Goal: Obtain resource: Download file/media

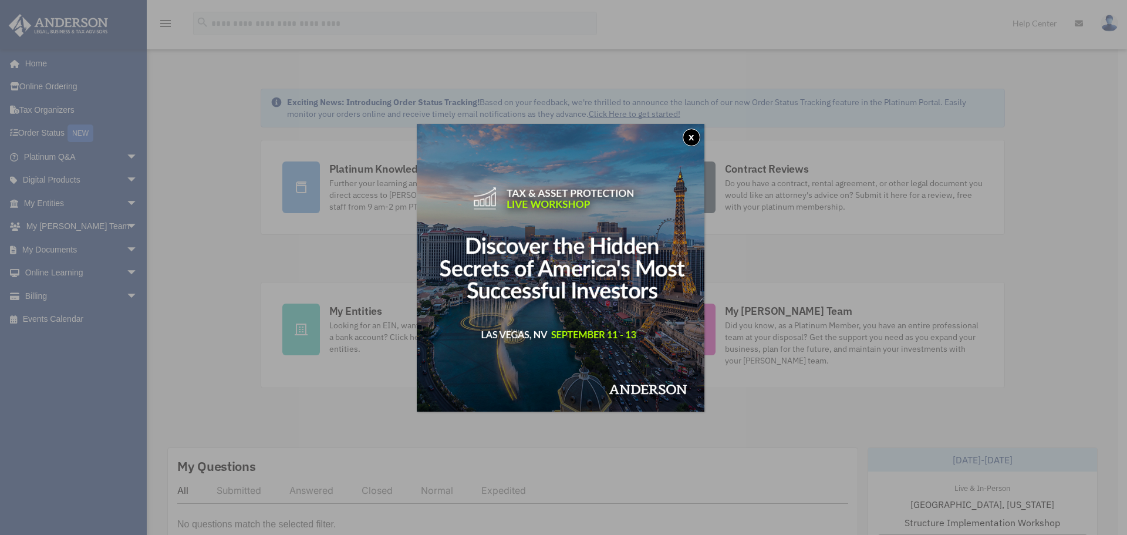
click at [687, 138] on button "x" at bounding box center [692, 138] width 18 height 18
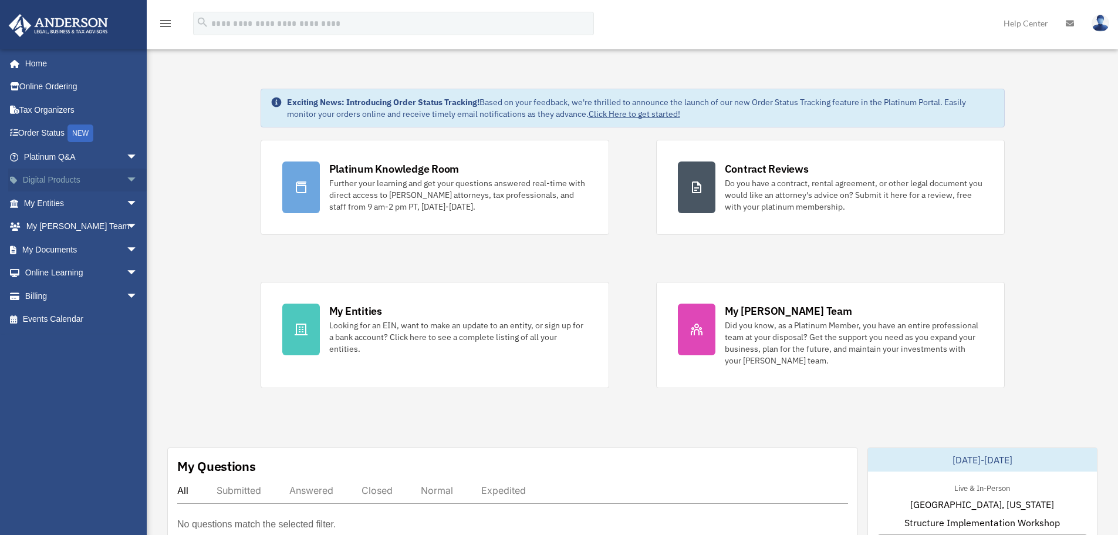
click at [126, 175] on span "arrow_drop_down" at bounding box center [137, 180] width 23 height 24
click at [126, 175] on span "arrow_drop_up" at bounding box center [137, 180] width 23 height 24
click at [126, 206] on span "arrow_drop_down" at bounding box center [137, 203] width 23 height 24
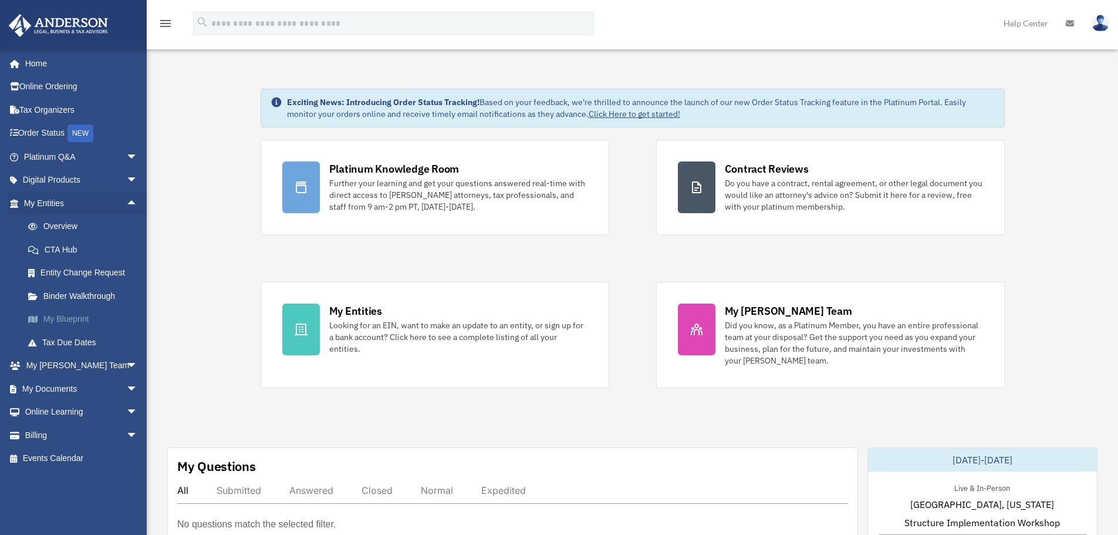
click at [86, 321] on link "My Blueprint" at bounding box center [85, 319] width 139 height 23
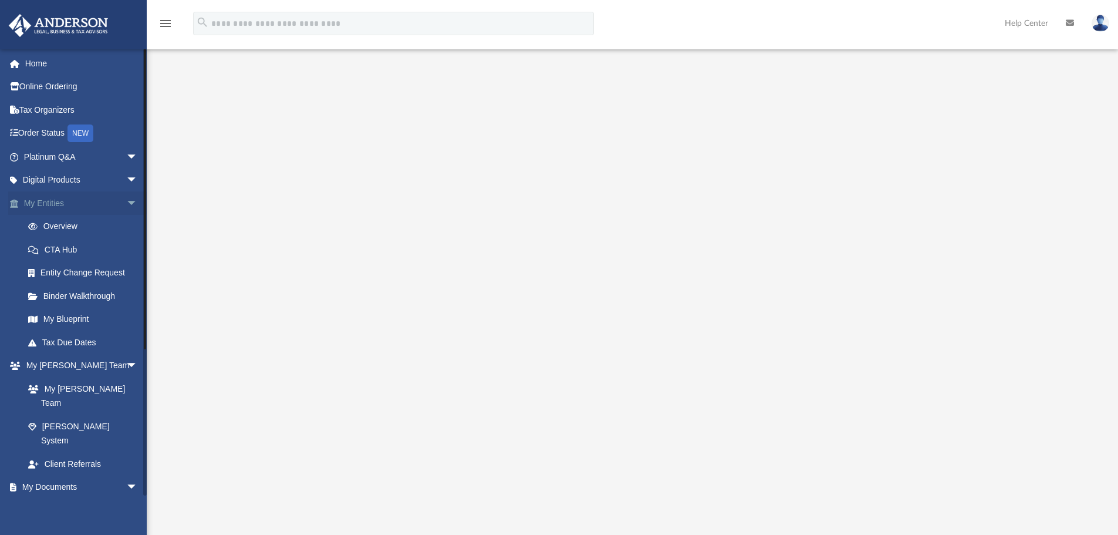
click at [126, 206] on span "arrow_drop_down" at bounding box center [137, 203] width 23 height 24
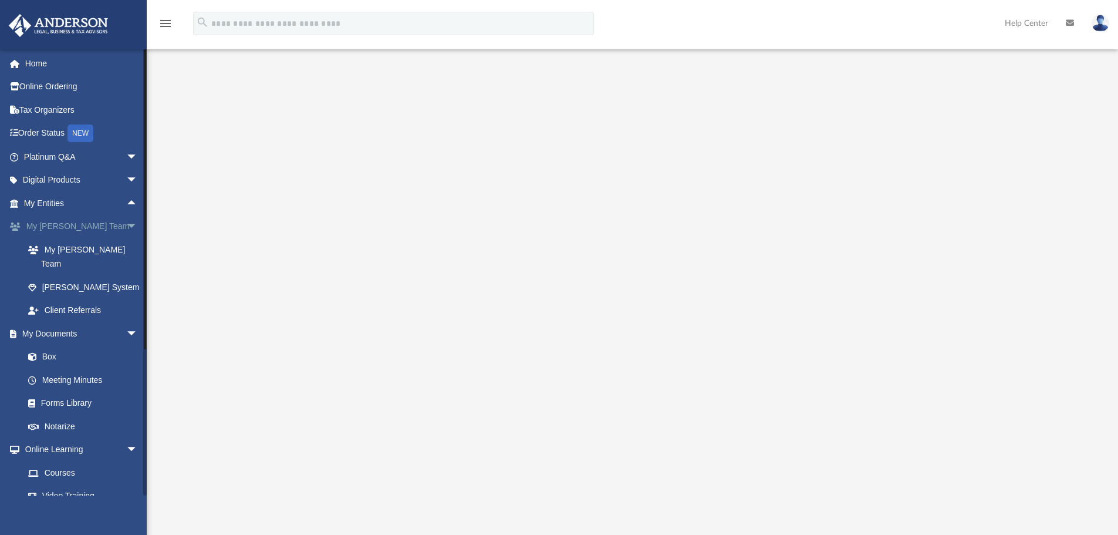
click at [126, 221] on span "arrow_drop_down" at bounding box center [137, 227] width 23 height 24
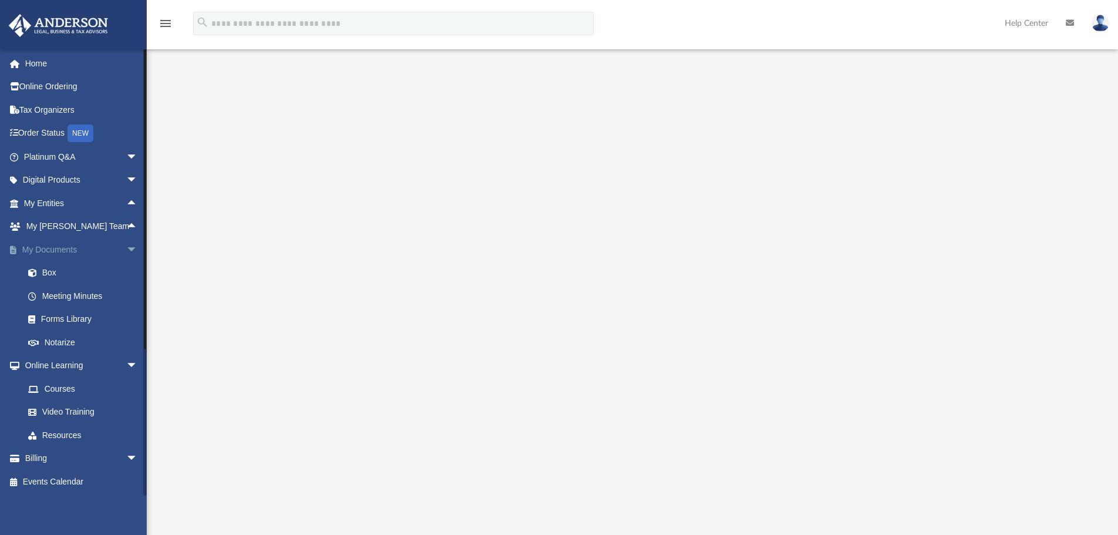
click at [126, 252] on span "arrow_drop_down" at bounding box center [137, 250] width 23 height 24
click at [112, 360] on link "Billing arrow_drop_down" at bounding box center [81, 365] width 147 height 23
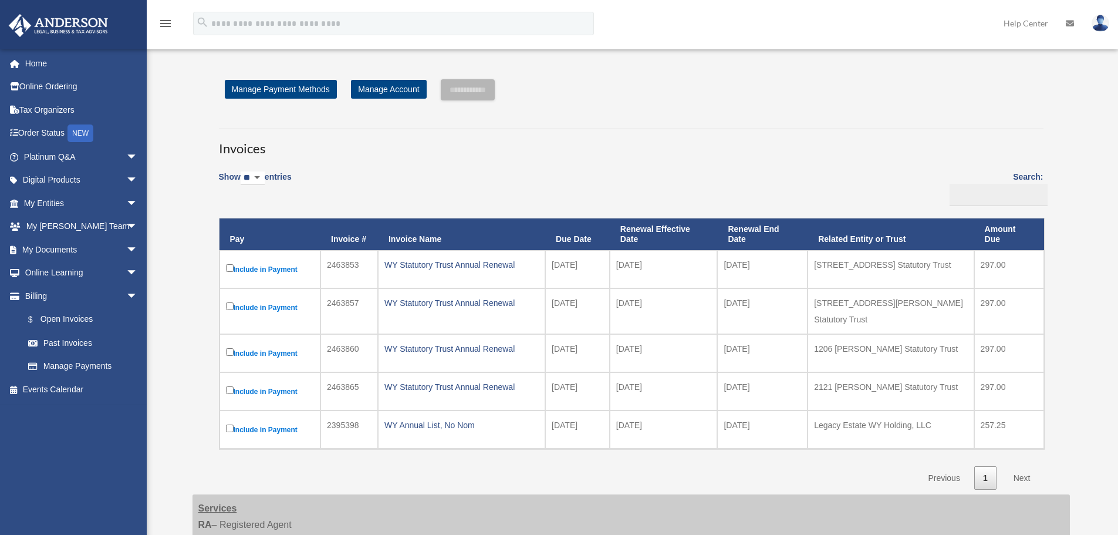
click at [258, 173] on select "** ** ** ***" at bounding box center [253, 178] width 24 height 14
select select "***"
click at [242, 171] on select "** ** ** ***" at bounding box center [253, 178] width 24 height 14
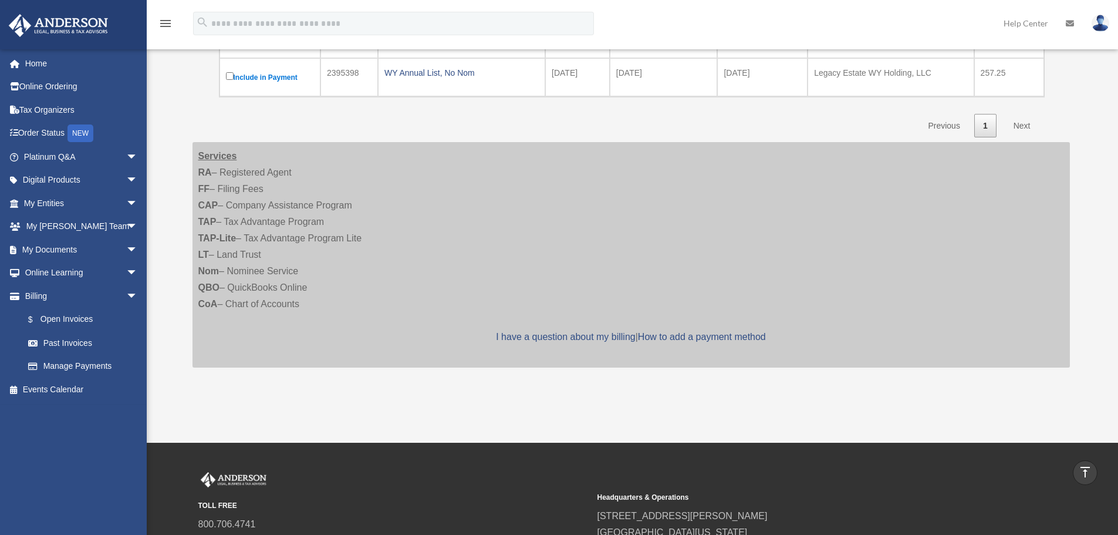
scroll to position [117, 0]
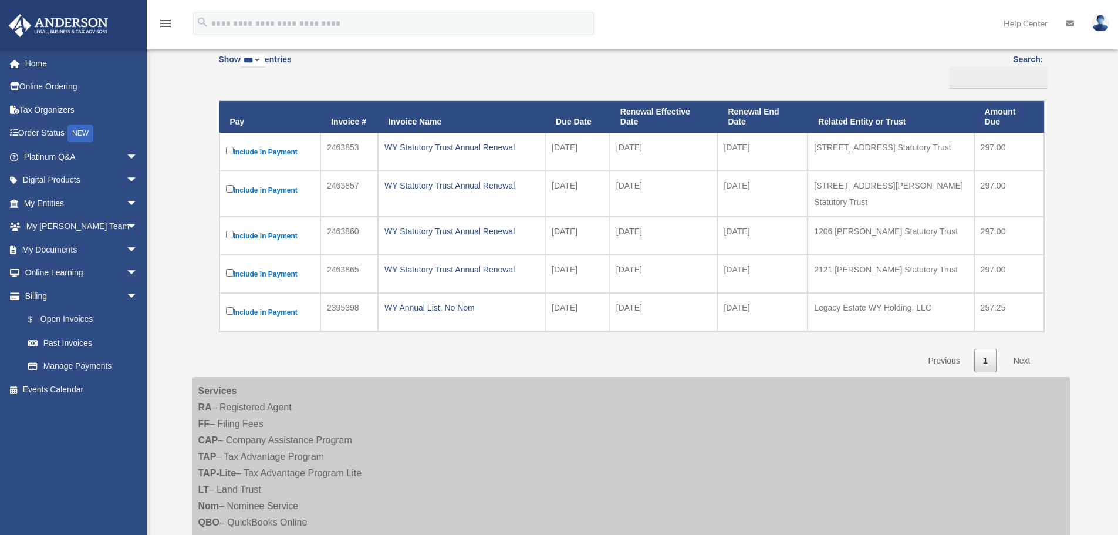
click at [700, 377] on div "Services RA – Registered Agent FF – Filing Fees CAP – Company Assistance Progra…" at bounding box center [632, 489] width 878 height 225
drag, startPoint x: 66, startPoint y: 364, endPoint x: 80, endPoint y: 364, distance: 14.1
click at [66, 364] on link "Manage Payments" at bounding box center [85, 366] width 139 height 23
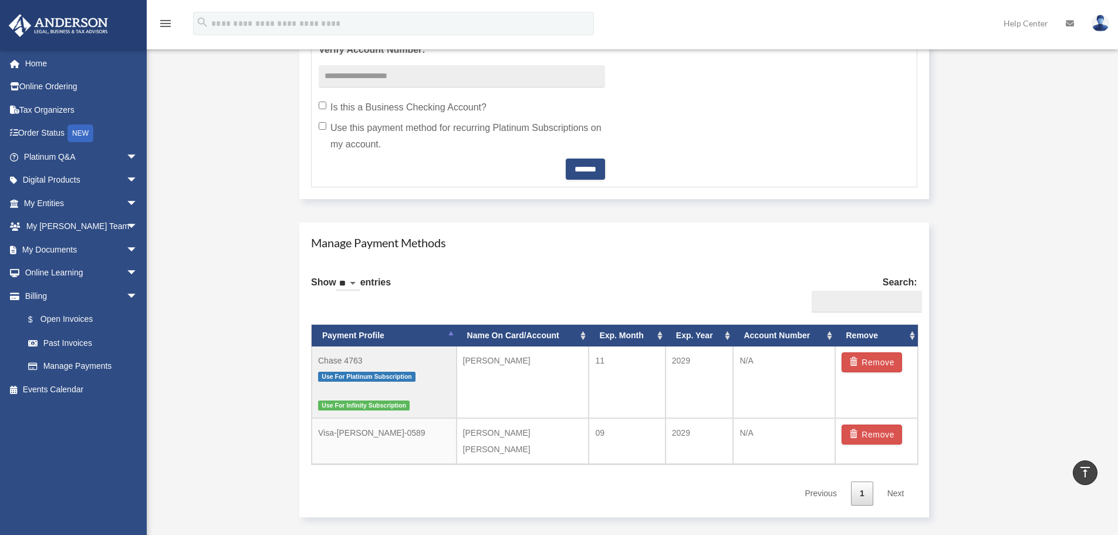
scroll to position [528, 0]
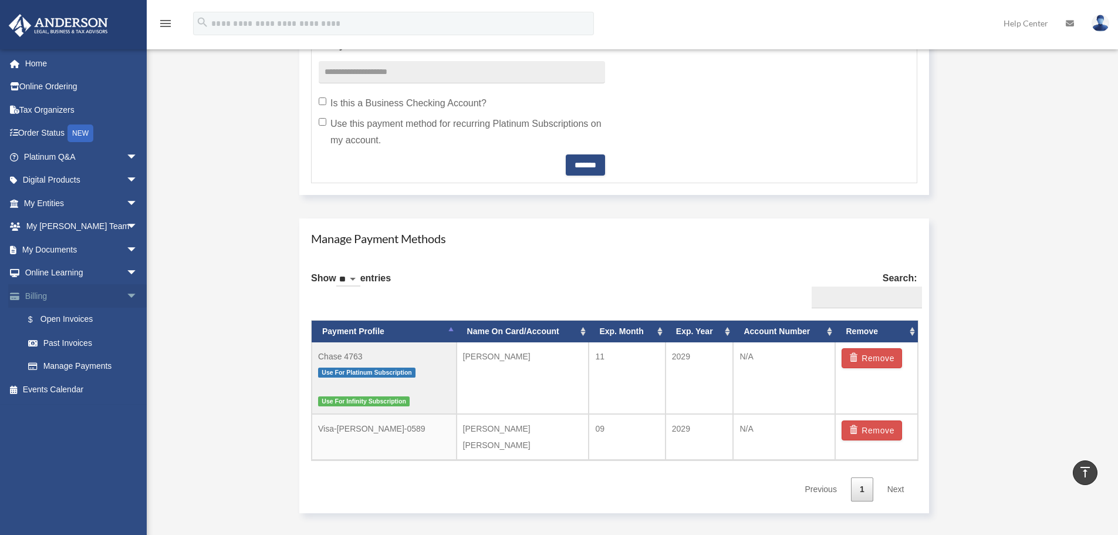
click at [126, 296] on span "arrow_drop_down" at bounding box center [137, 296] width 23 height 24
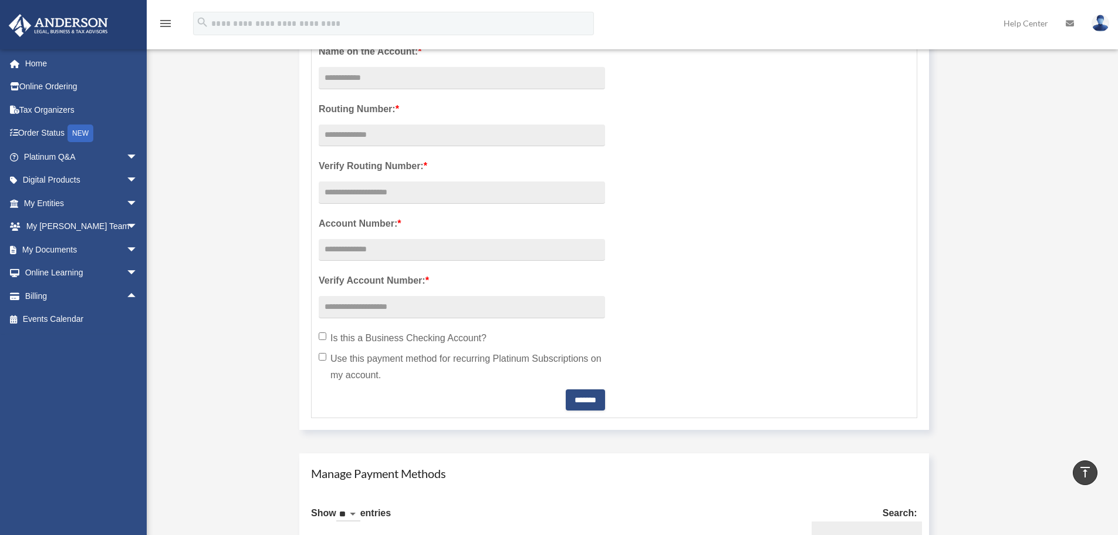
scroll to position [59, 0]
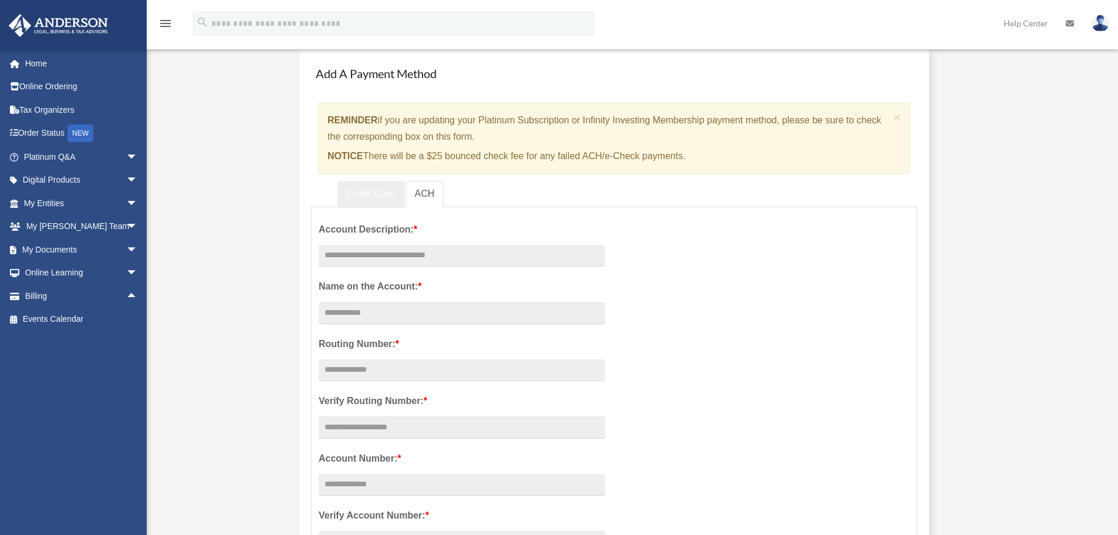
click at [382, 194] on link "Credit Card" at bounding box center [371, 194] width 67 height 26
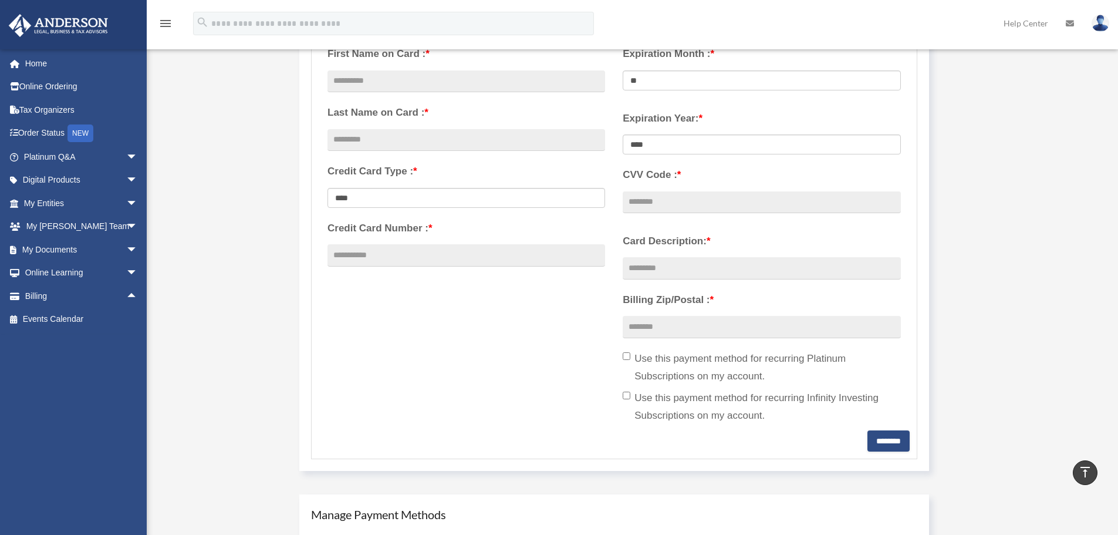
scroll to position [0, 0]
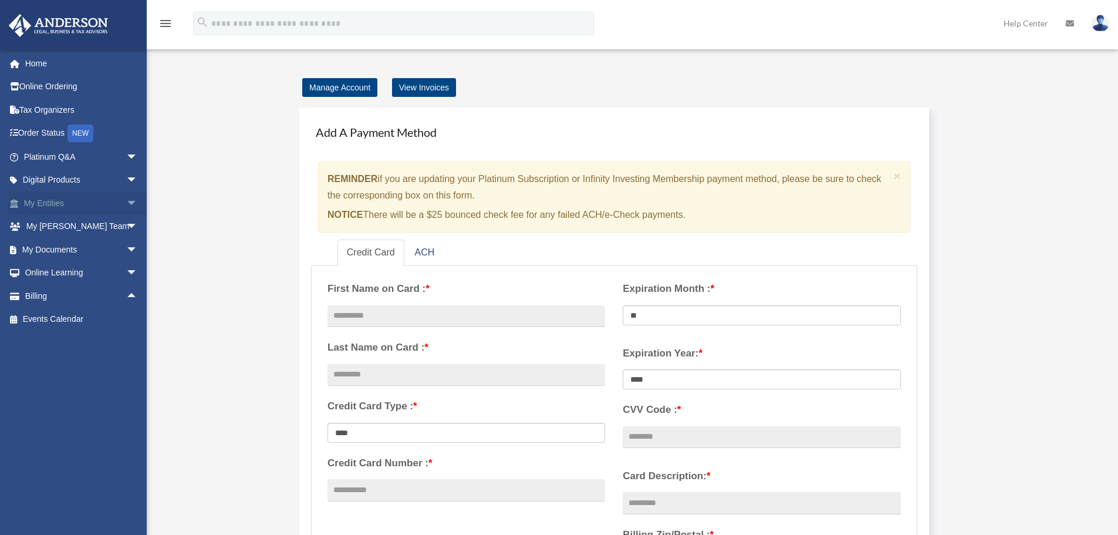
click at [127, 200] on span "arrow_drop_down" at bounding box center [137, 203] width 23 height 24
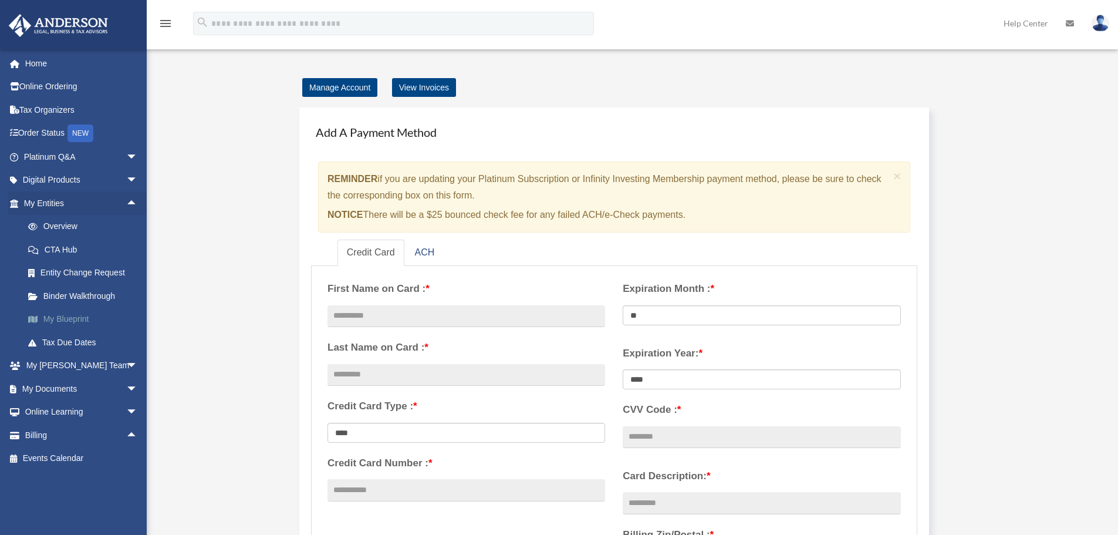
click at [90, 321] on link "My Blueprint" at bounding box center [85, 319] width 139 height 23
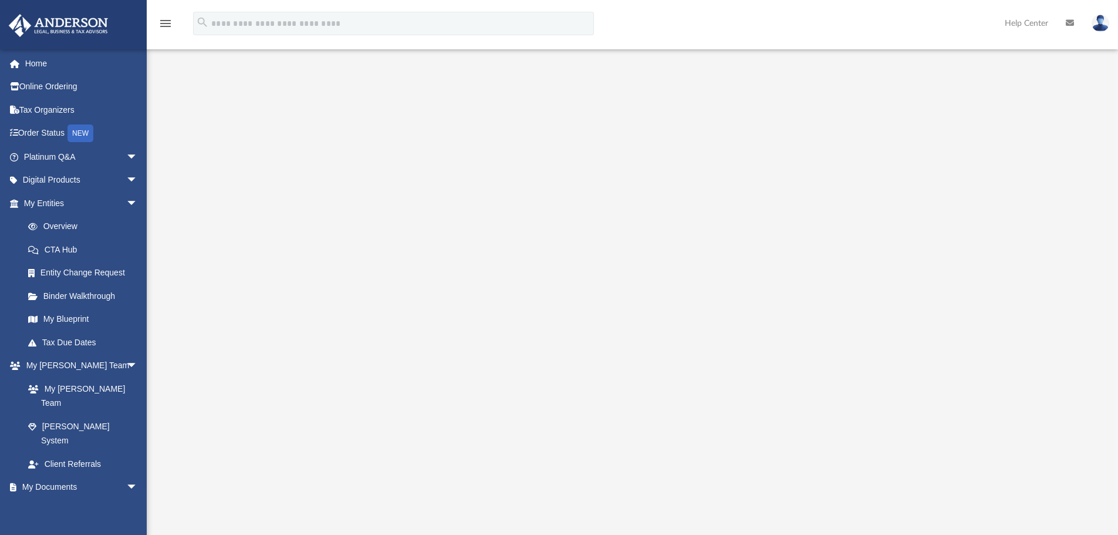
click at [252, 323] on div at bounding box center [632, 317] width 875 height 470
click at [126, 205] on span "arrow_drop_down" at bounding box center [137, 203] width 23 height 24
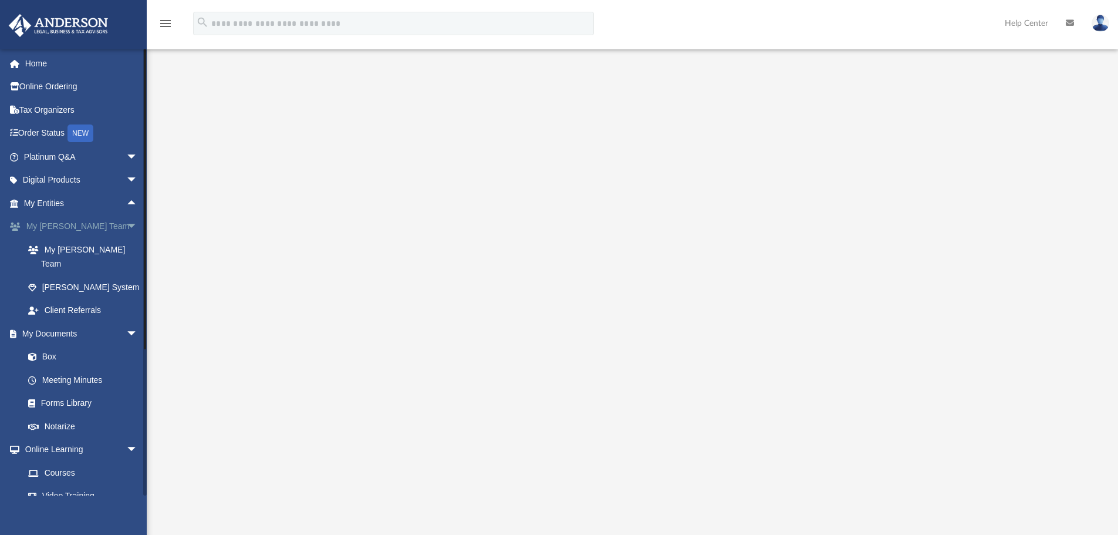
click at [126, 227] on span "arrow_drop_down" at bounding box center [137, 227] width 23 height 24
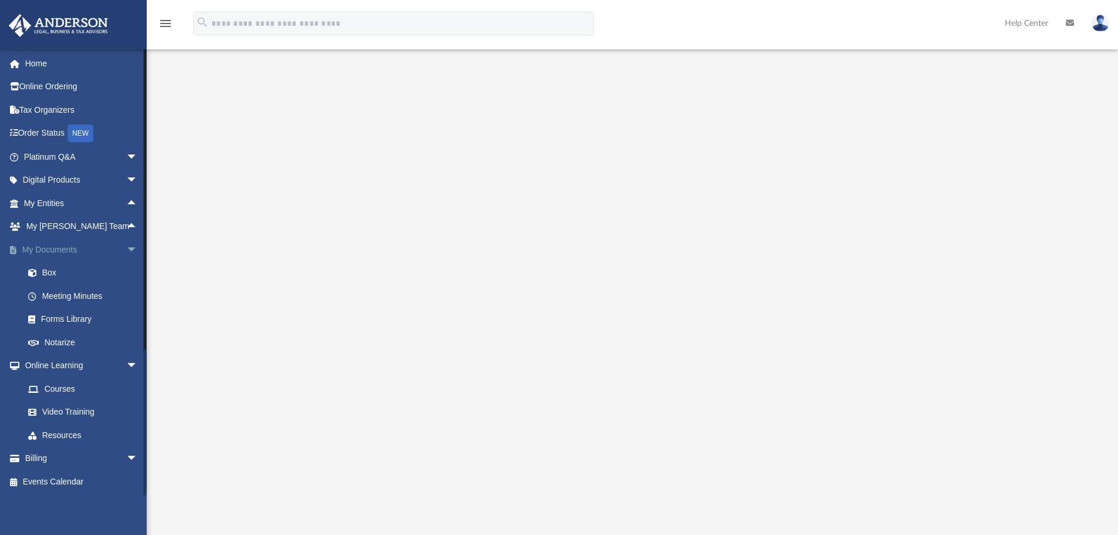
click at [126, 249] on span "arrow_drop_down" at bounding box center [137, 250] width 23 height 24
click at [126, 273] on span "arrow_drop_down" at bounding box center [137, 273] width 23 height 24
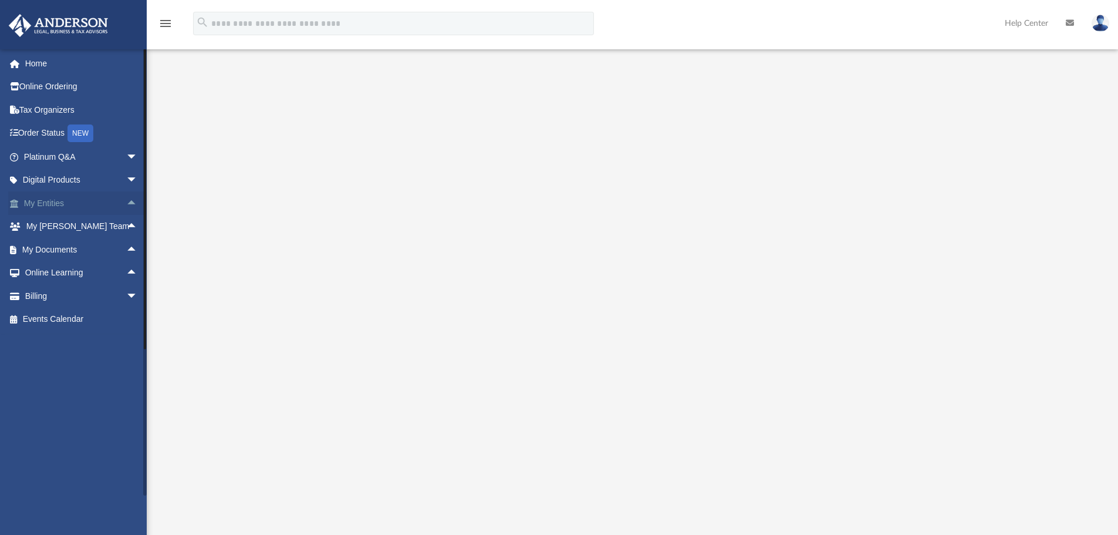
click at [126, 210] on span "arrow_drop_up" at bounding box center [137, 203] width 23 height 24
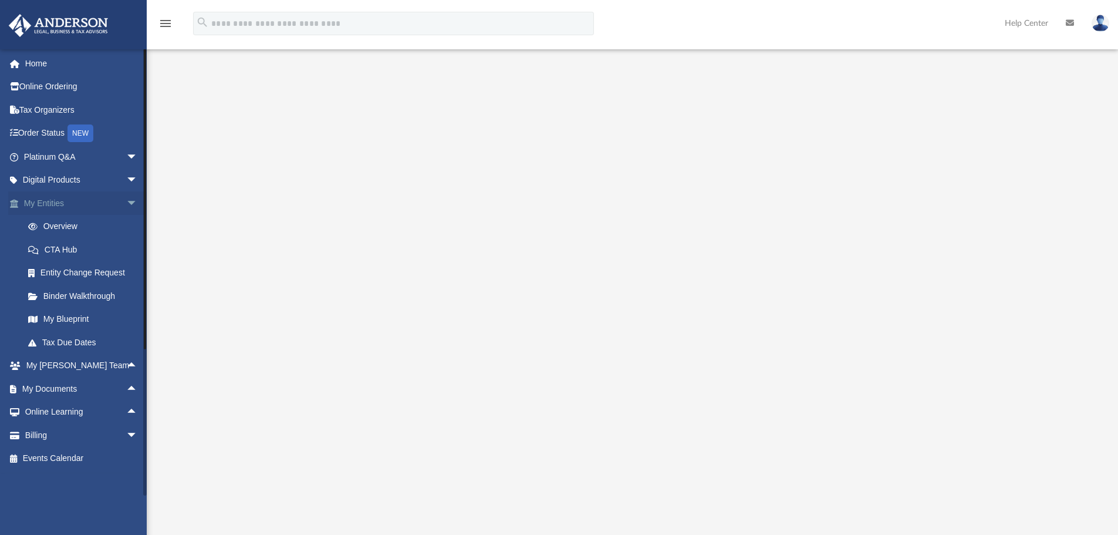
click at [126, 210] on span "arrow_drop_down" at bounding box center [137, 203] width 23 height 24
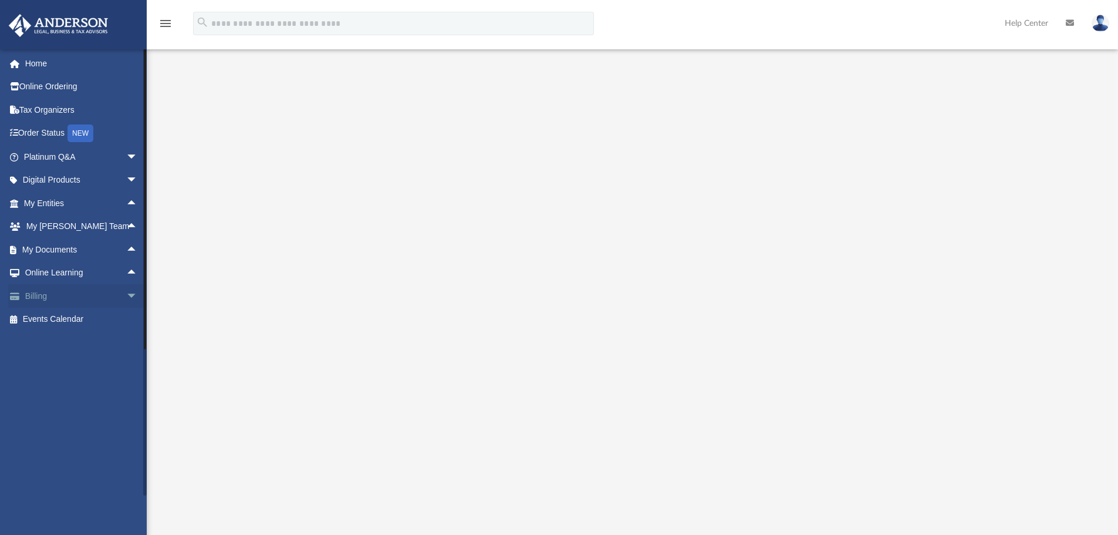
click at [126, 291] on span "arrow_drop_down" at bounding box center [137, 296] width 23 height 24
click at [95, 349] on link "Past Invoices" at bounding box center [85, 342] width 139 height 23
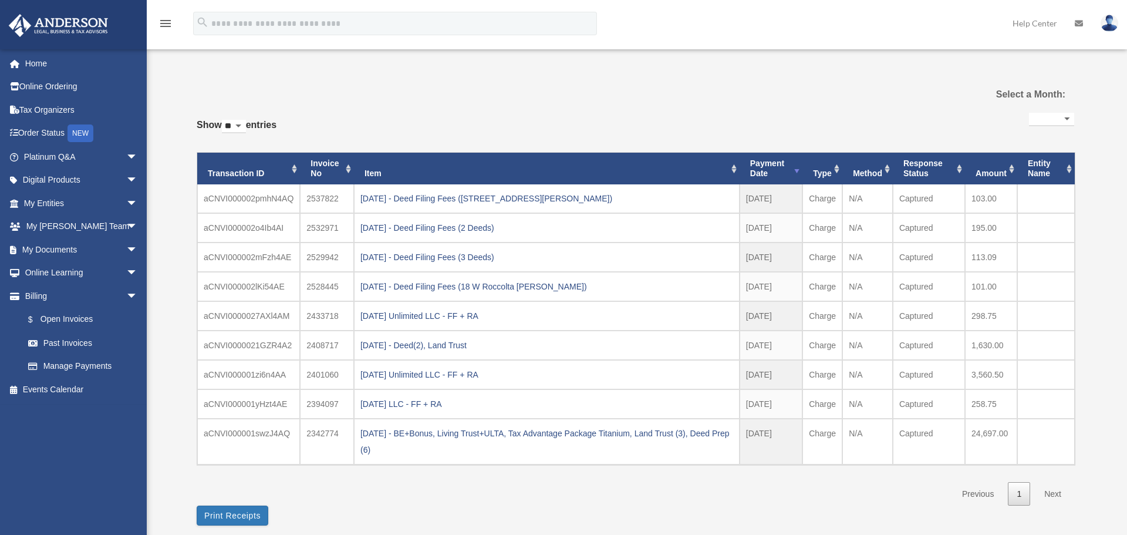
select select
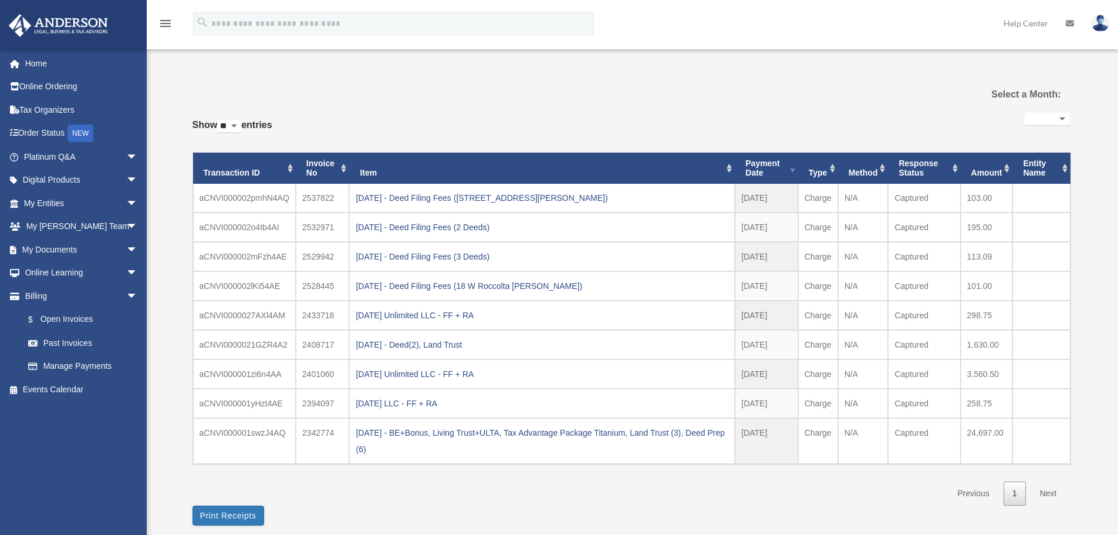
click at [237, 122] on select "** ** ** ***" at bounding box center [229, 127] width 24 height 14
select select "**"
click at [220, 120] on select "** ** ** ***" at bounding box center [229, 127] width 24 height 14
click at [406, 124] on div "**********" at bounding box center [632, 308] width 878 height 396
click at [90, 323] on link "$ Open Invoices" at bounding box center [85, 320] width 139 height 24
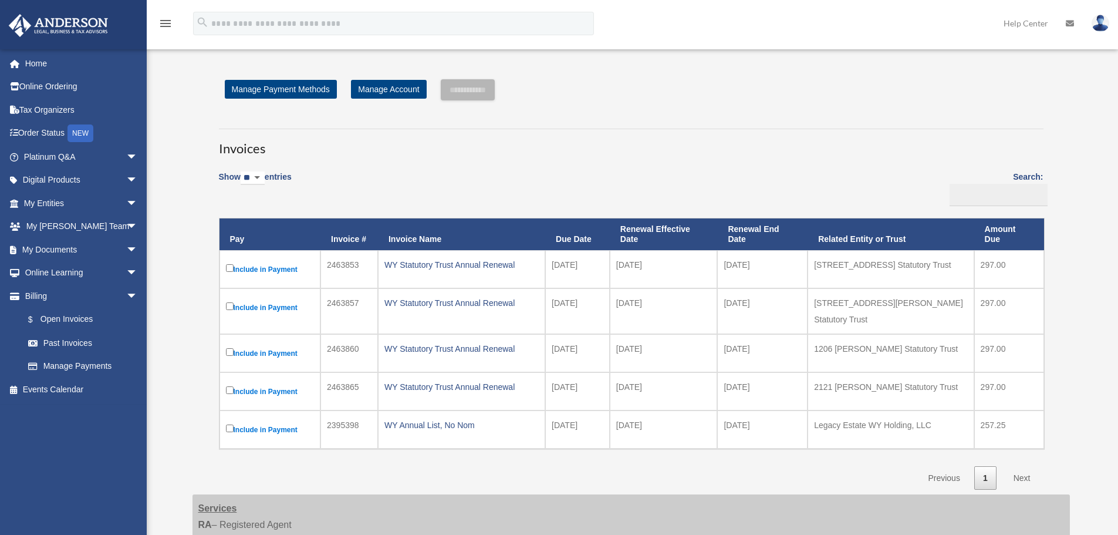
click at [253, 177] on select "** ** ** ***" at bounding box center [253, 178] width 24 height 14
select select "**"
click at [242, 171] on select "** ** ** ***" at bounding box center [253, 178] width 24 height 14
click at [1011, 417] on td "257.25" at bounding box center [1009, 429] width 70 height 38
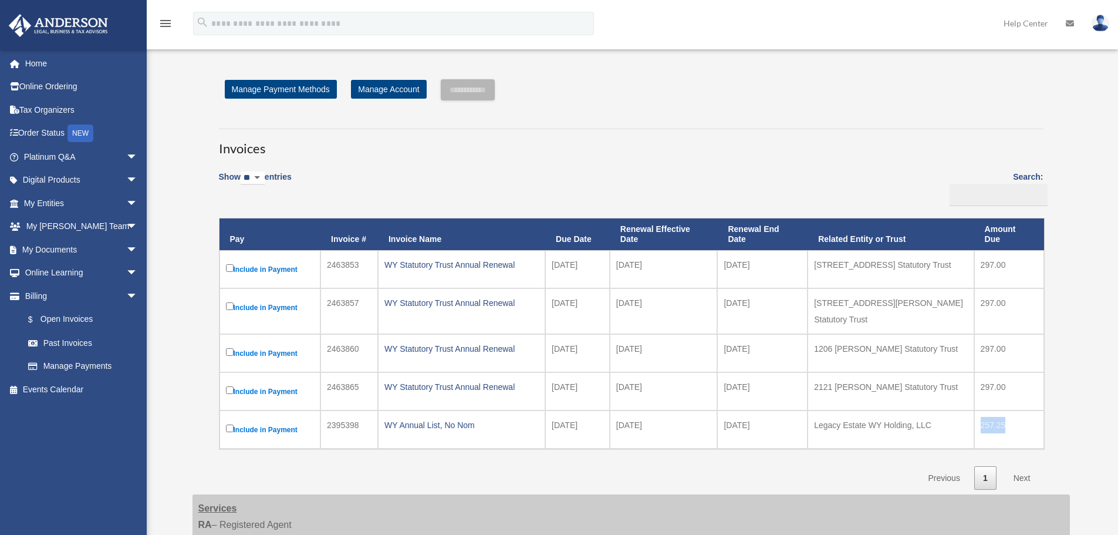
drag, startPoint x: 1011, startPoint y: 417, endPoint x: 991, endPoint y: 417, distance: 20.0
click at [1007, 417] on td "257.25" at bounding box center [1009, 429] width 70 height 38
click at [989, 417] on td "257.25" at bounding box center [1009, 429] width 70 height 38
click at [1013, 416] on td "257.25" at bounding box center [1009, 429] width 70 height 38
click at [1008, 430] on td "257.25" at bounding box center [1009, 429] width 70 height 38
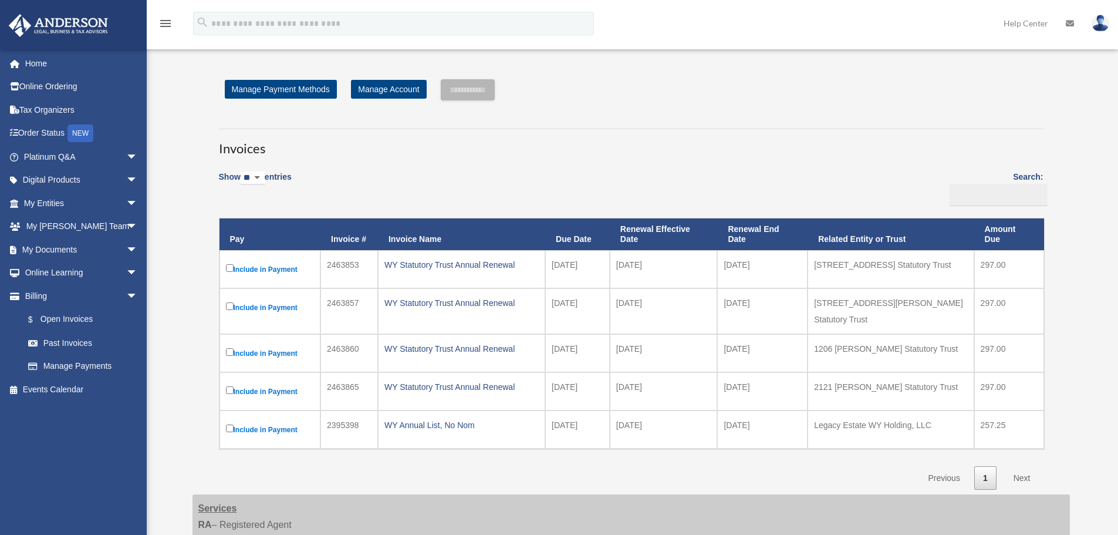
click at [477, 170] on div "Show ** ** ** *** entries Search: Pay Invoice # Invoice Name Due Date Renewal E…" at bounding box center [631, 326] width 825 height 326
click at [476, 170] on div "Show ** ** ** *** entries Search: Pay Invoice # Invoice Name Due Date Renewal E…" at bounding box center [631, 326] width 825 height 326
click at [1104, 311] on div "Open Invoices vinaykalluri@gmail.com Sign Out vinaykalluri@gmail.com Home Onlin…" at bounding box center [559, 398] width 1118 height 706
click at [65, 69] on link "Home" at bounding box center [81, 63] width 147 height 23
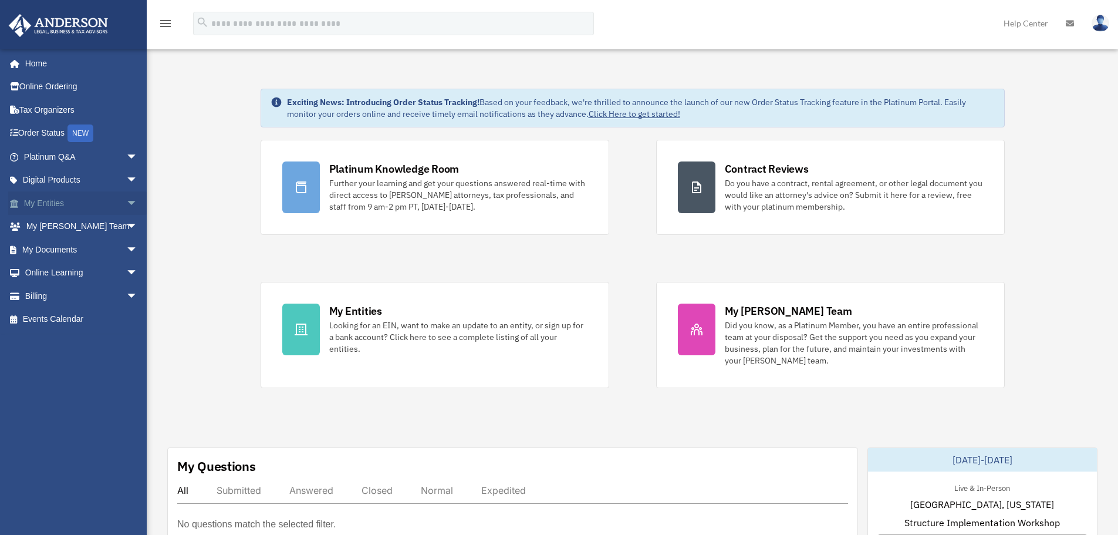
click at [126, 203] on span "arrow_drop_down" at bounding box center [137, 203] width 23 height 24
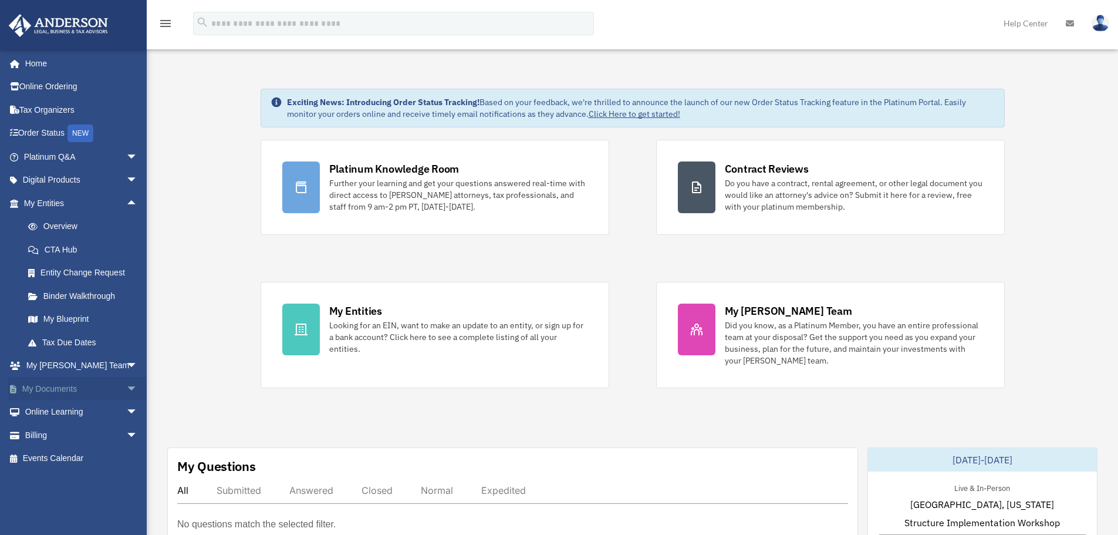
click at [126, 386] on span "arrow_drop_down" at bounding box center [137, 389] width 23 height 24
click at [58, 409] on link "Box" at bounding box center [85, 411] width 139 height 23
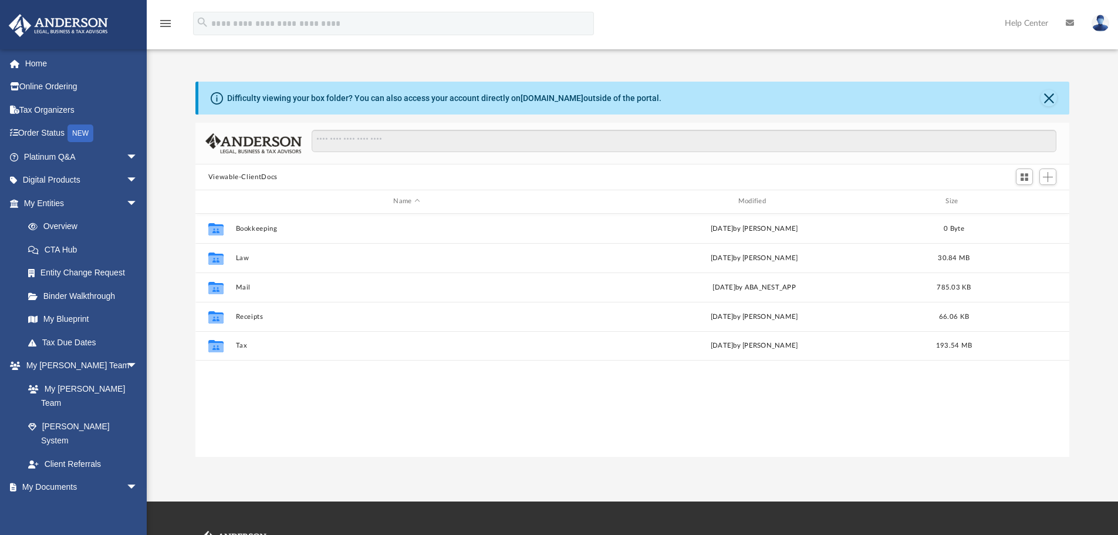
scroll to position [258, 865]
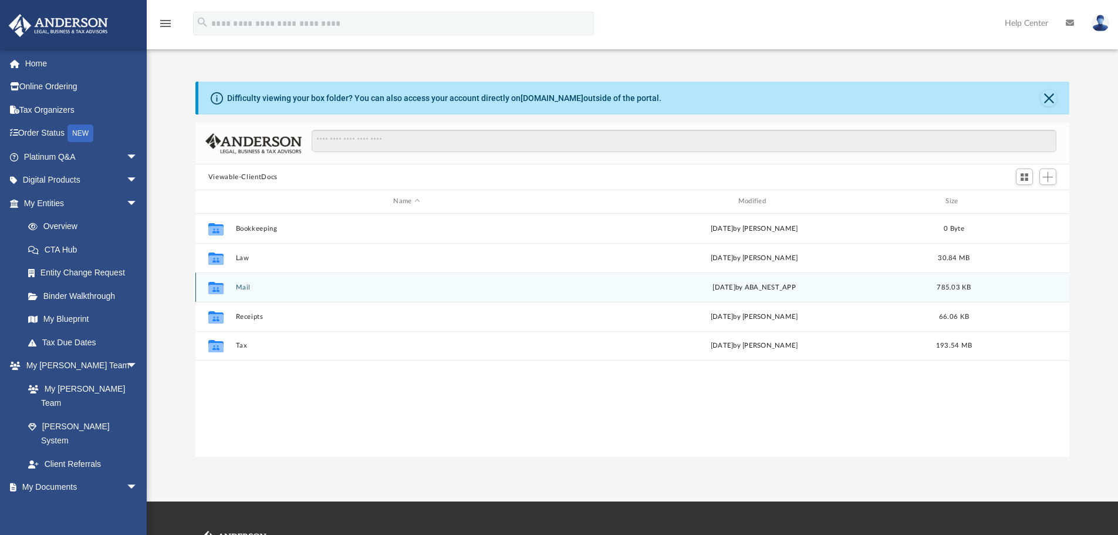
click at [235, 286] on button "Mail" at bounding box center [406, 288] width 342 height 8
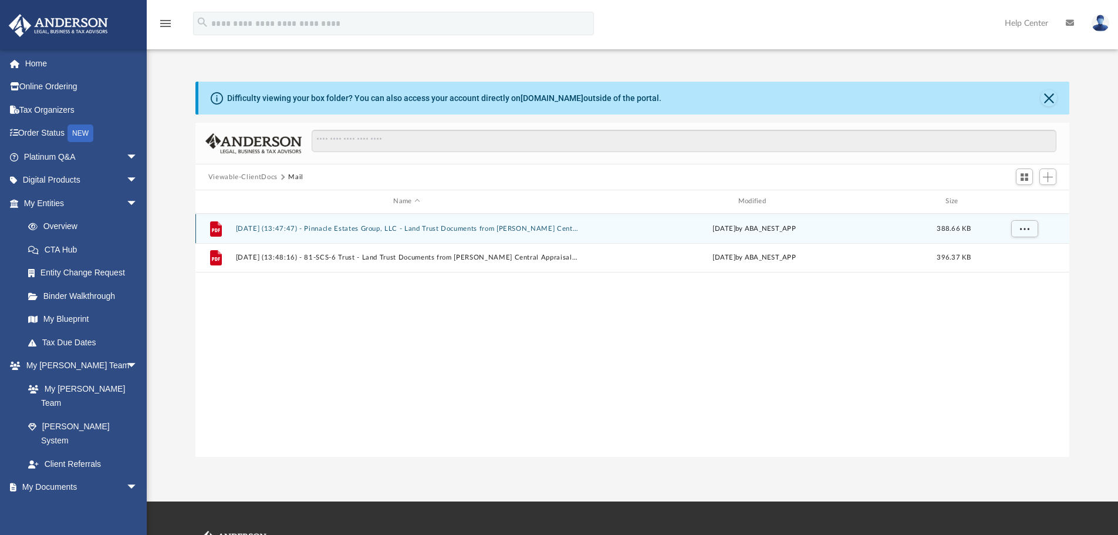
click at [407, 228] on button "[DATE] (13:47:47) - Pinnacle Estates Group, LLC - Land Trust Documents from [PE…" at bounding box center [406, 229] width 342 height 8
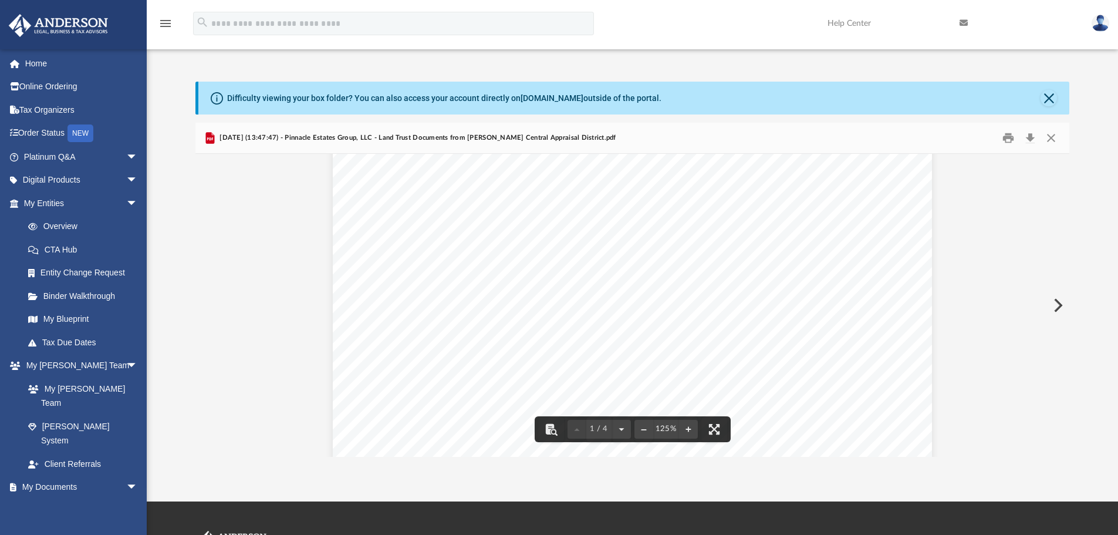
scroll to position [0, 0]
click at [1051, 140] on button "Close" at bounding box center [1051, 138] width 21 height 18
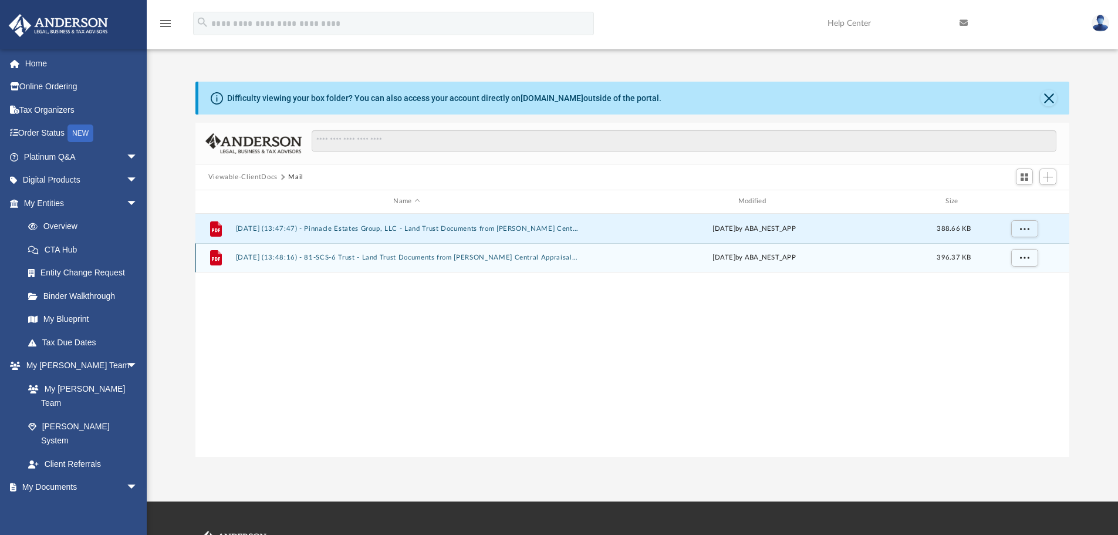
click at [498, 255] on button "[DATE] (13:48:16) - 81-SCS-6 Trust - Land Trust Documents from [PERSON_NAME] Ce…" at bounding box center [406, 258] width 342 height 8
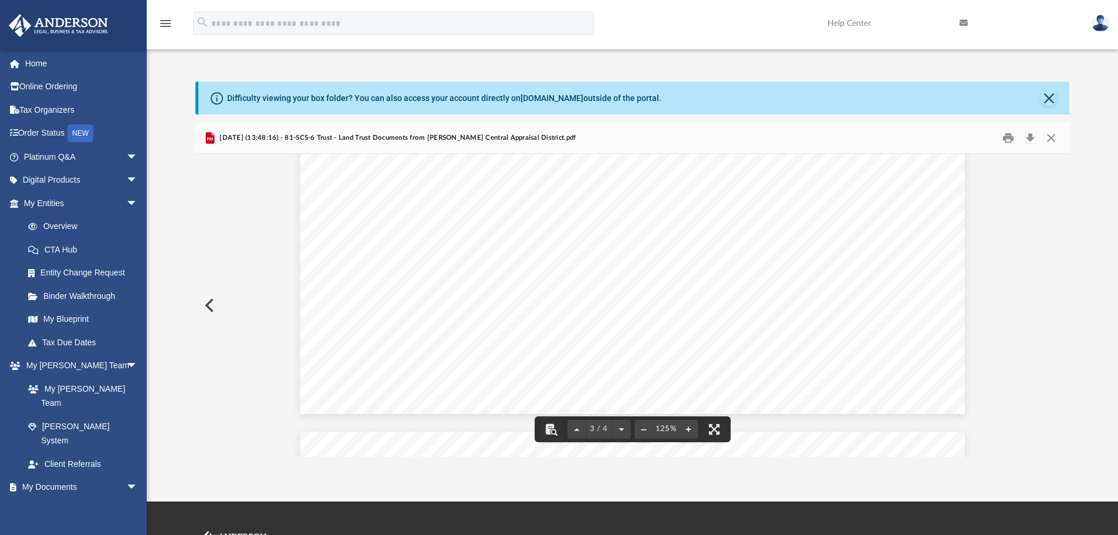
scroll to position [1385, 0]
click at [1047, 143] on button "Close" at bounding box center [1051, 138] width 21 height 18
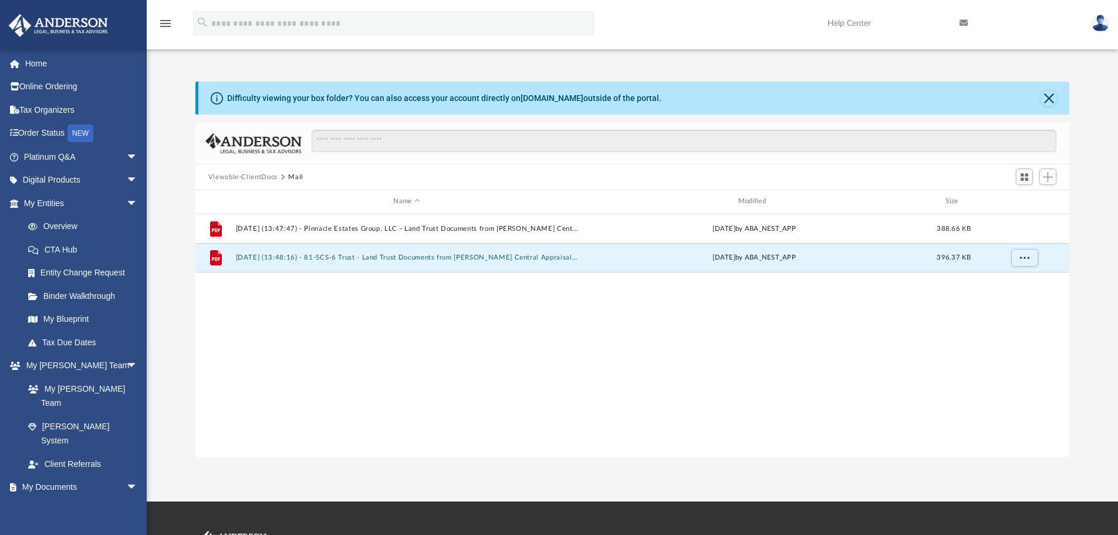
click at [1048, 89] on div "Difficulty viewing your box folder? You can also access your account directly o…" at bounding box center [634, 98] width 872 height 33
click at [1054, 96] on button "Close" at bounding box center [1049, 98] width 16 height 16
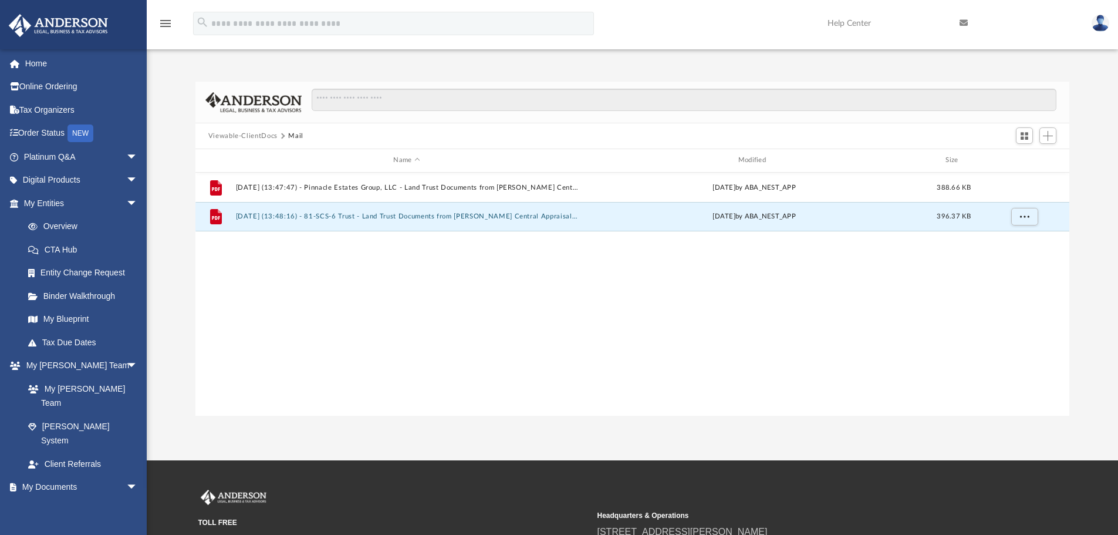
click at [249, 130] on div "Viewable-ClientDocs Mail" at bounding box center [632, 136] width 875 height 26
click at [251, 136] on button "Viewable-ClientDocs" at bounding box center [242, 136] width 69 height 11
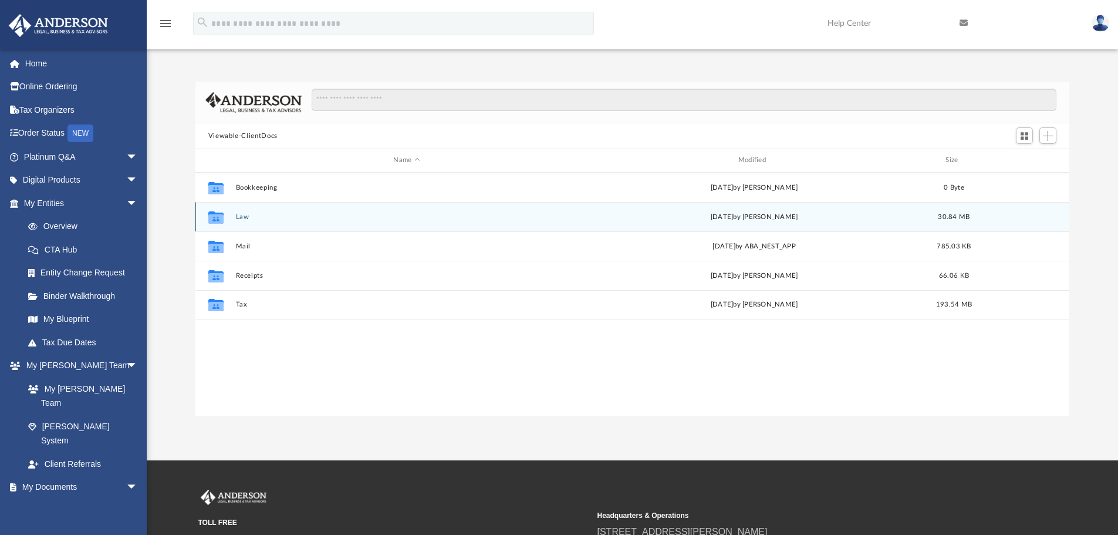
click at [241, 220] on button "Law" at bounding box center [406, 217] width 342 height 8
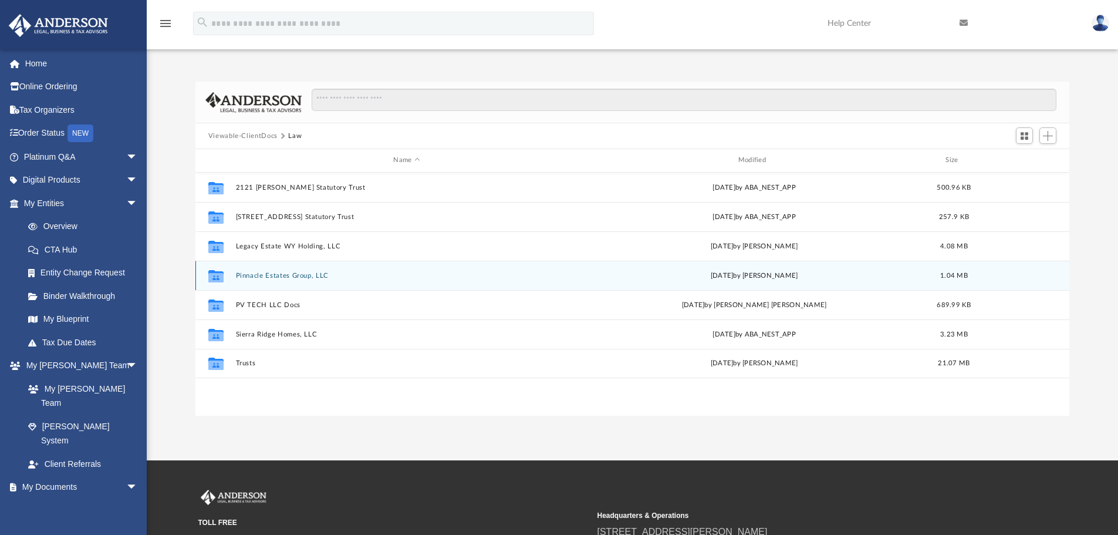
click at [297, 276] on button "Pinnacle Estates Group, LLC" at bounding box center [406, 276] width 342 height 8
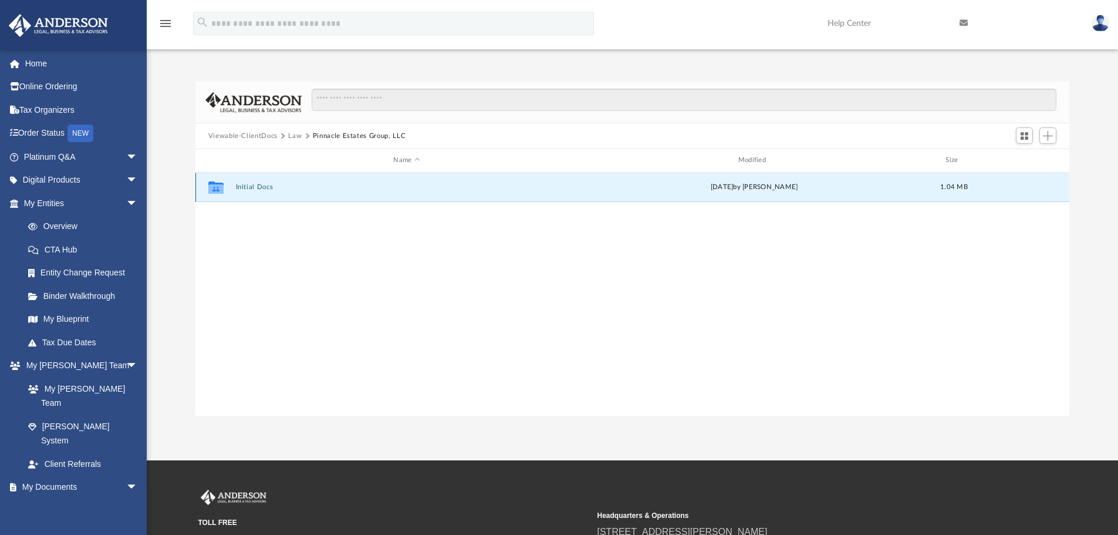
click at [255, 190] on button "Initial Docs" at bounding box center [406, 187] width 342 height 8
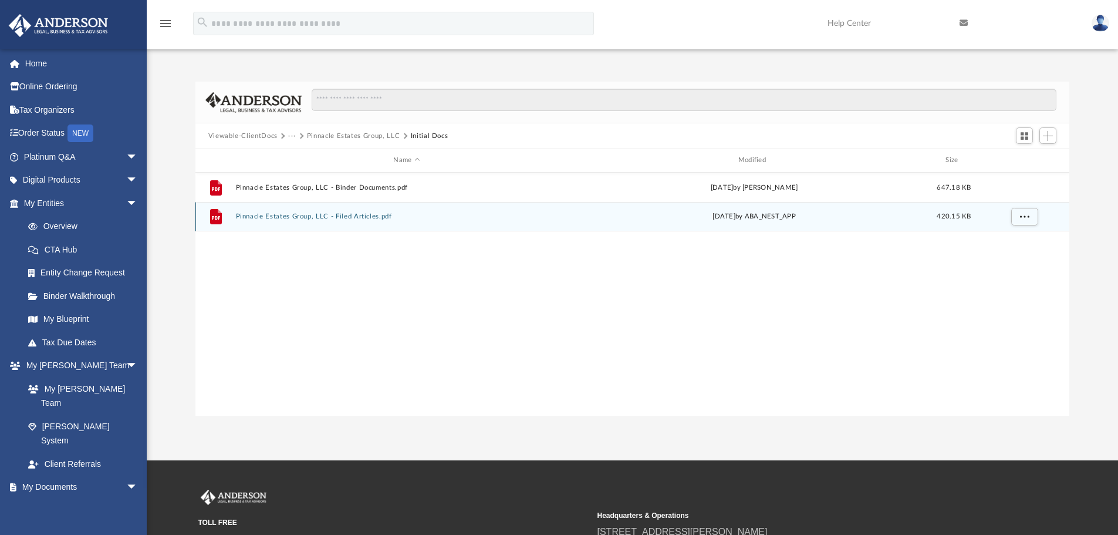
click at [310, 218] on button "Pinnacle Estates Group, LLC - Filed Articles.pdf" at bounding box center [406, 216] width 342 height 8
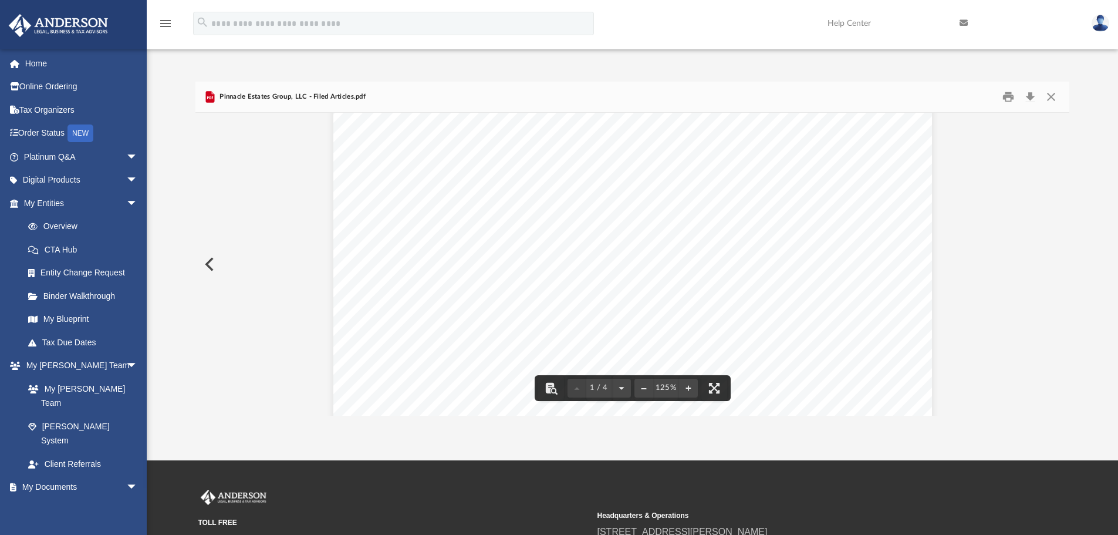
scroll to position [0, 0]
click at [1059, 94] on button "Close" at bounding box center [1051, 97] width 21 height 18
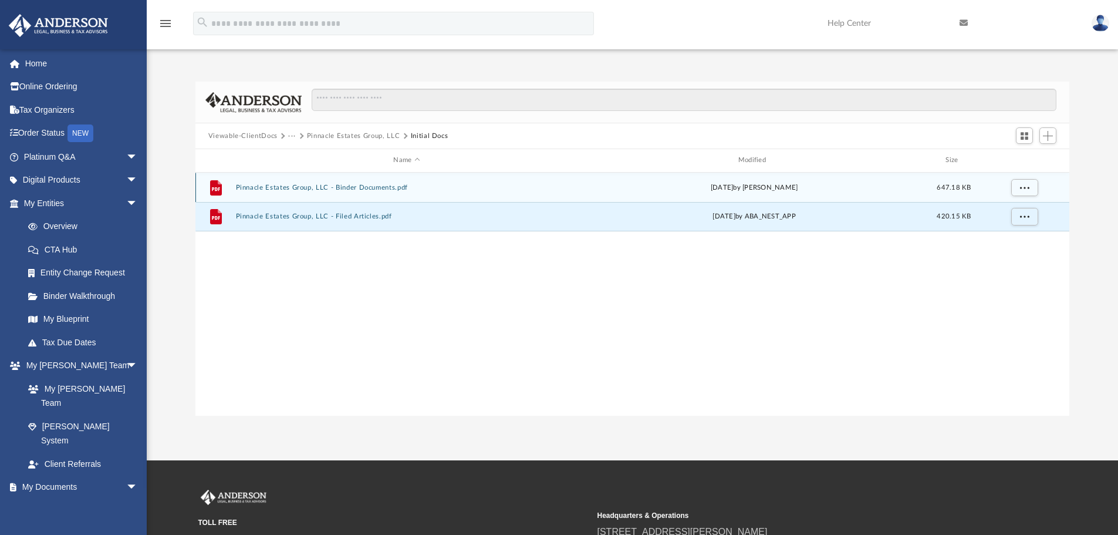
click at [296, 186] on button "Pinnacle Estates Group, LLC - Binder Documents.pdf" at bounding box center [406, 188] width 342 height 8
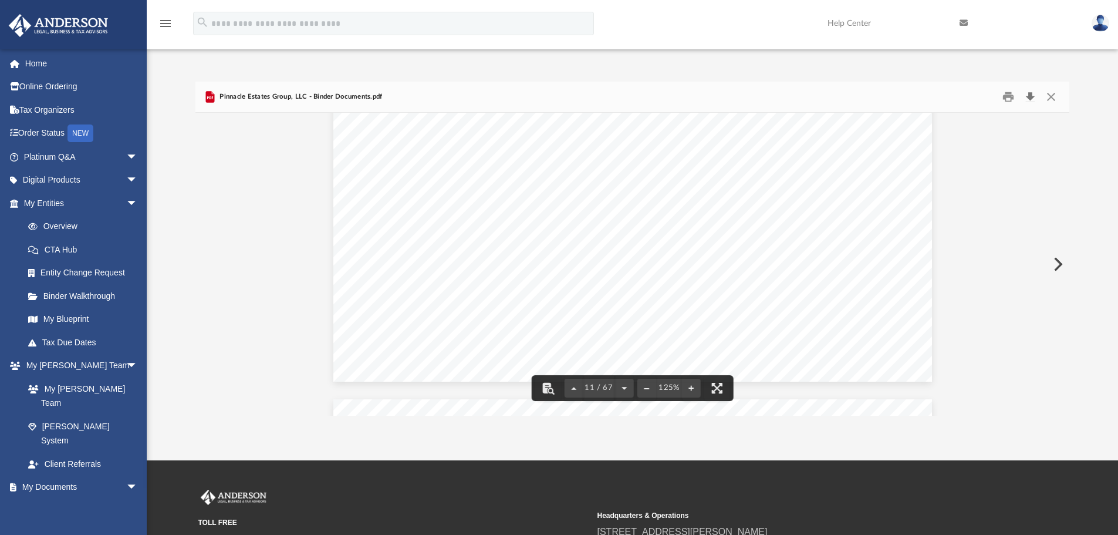
scroll to position [8512, 0]
click at [1050, 100] on button "Close" at bounding box center [1051, 97] width 21 height 18
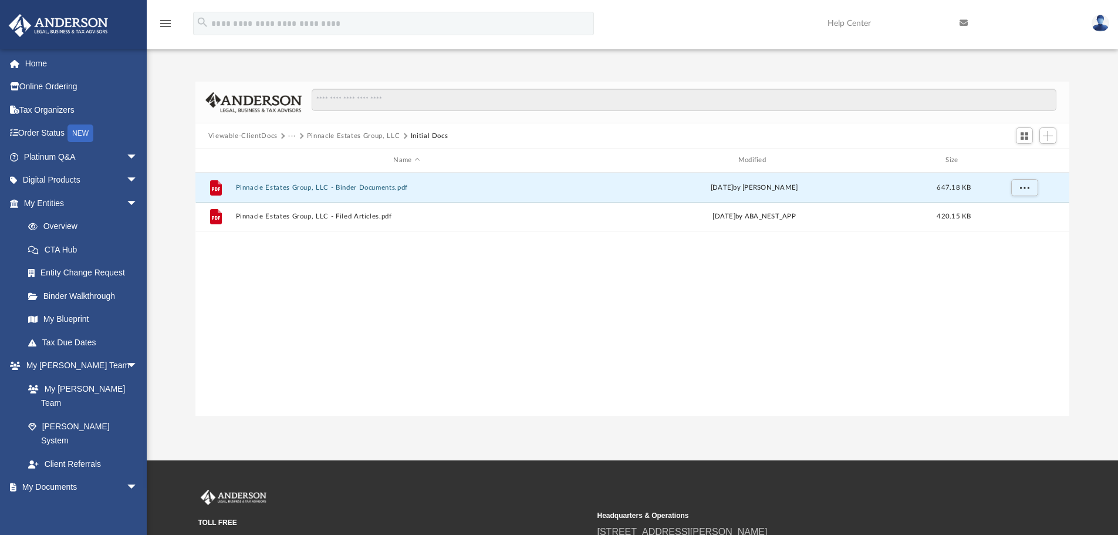
click at [383, 140] on button "Pinnacle Estates Group, LLC" at bounding box center [353, 136] width 93 height 11
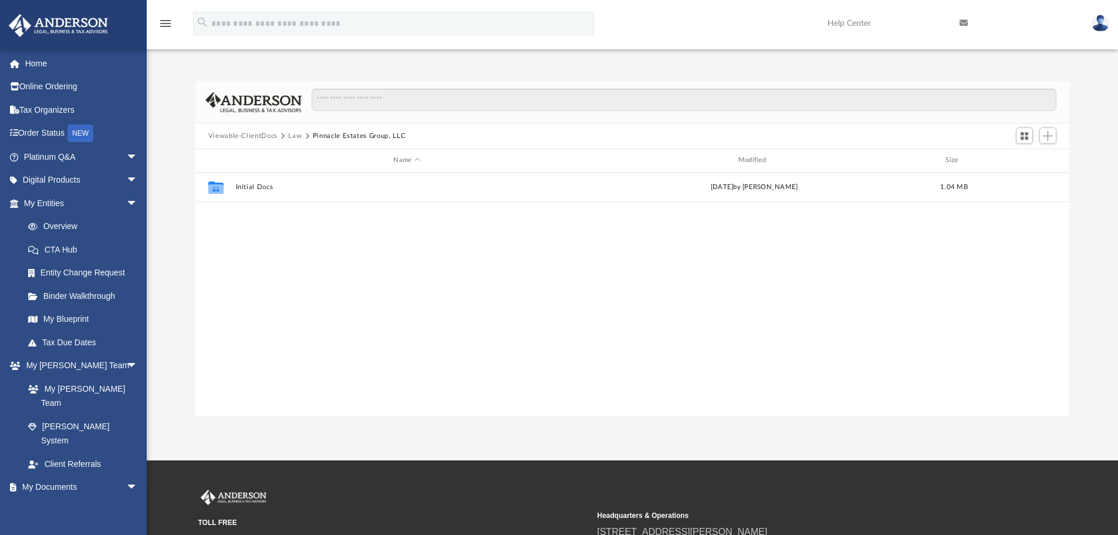
click at [293, 136] on button "Law" at bounding box center [295, 136] width 14 height 11
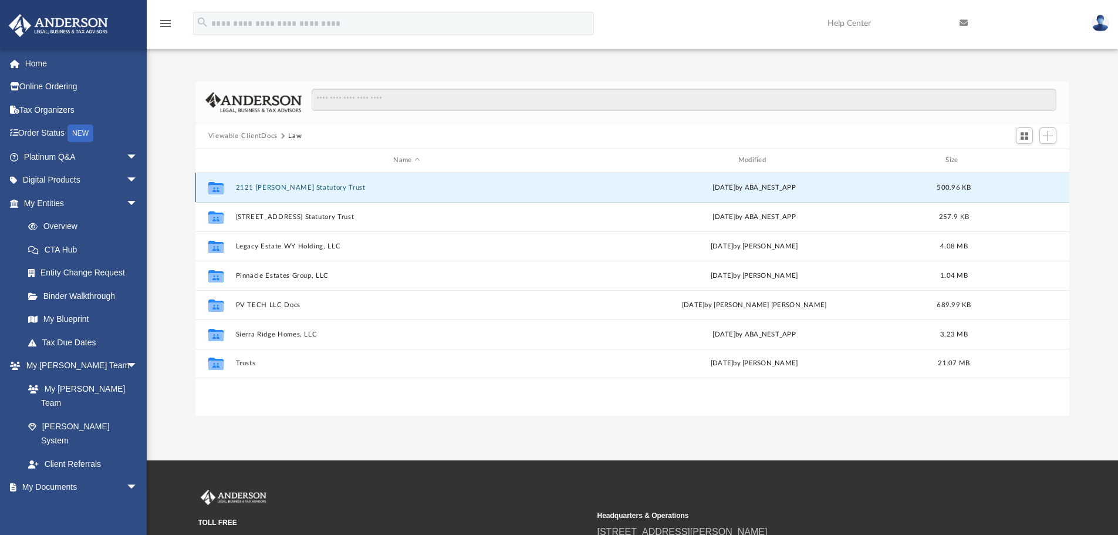
click at [297, 190] on button "2121 Noelle Ct Statutory Trust" at bounding box center [406, 188] width 342 height 8
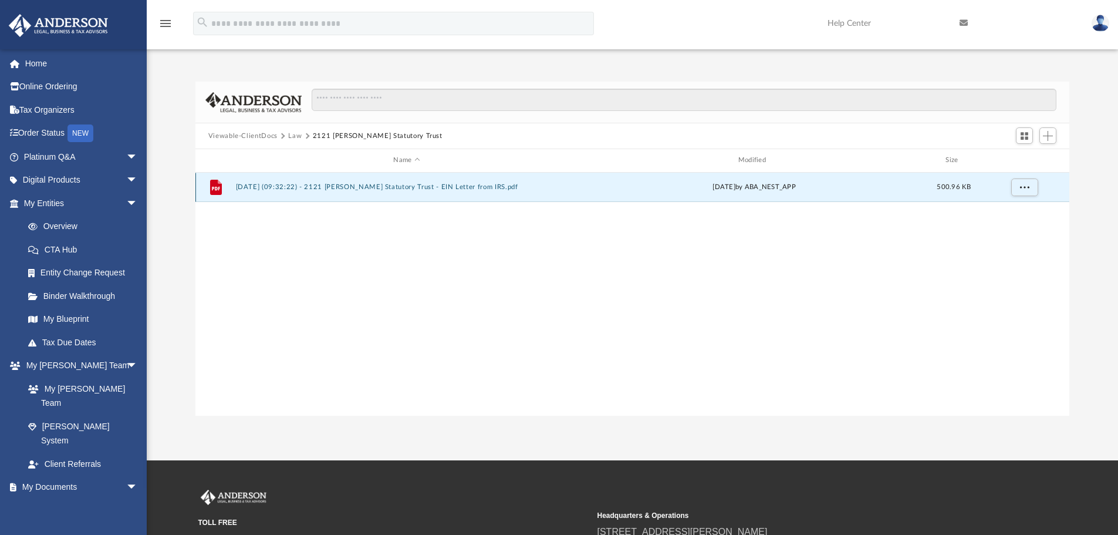
click at [403, 187] on button "2025.04.15 (09:32:22) - 2121 Noelle Ct Statutory Trust - EIN Letter from IRS.pdf" at bounding box center [406, 187] width 342 height 8
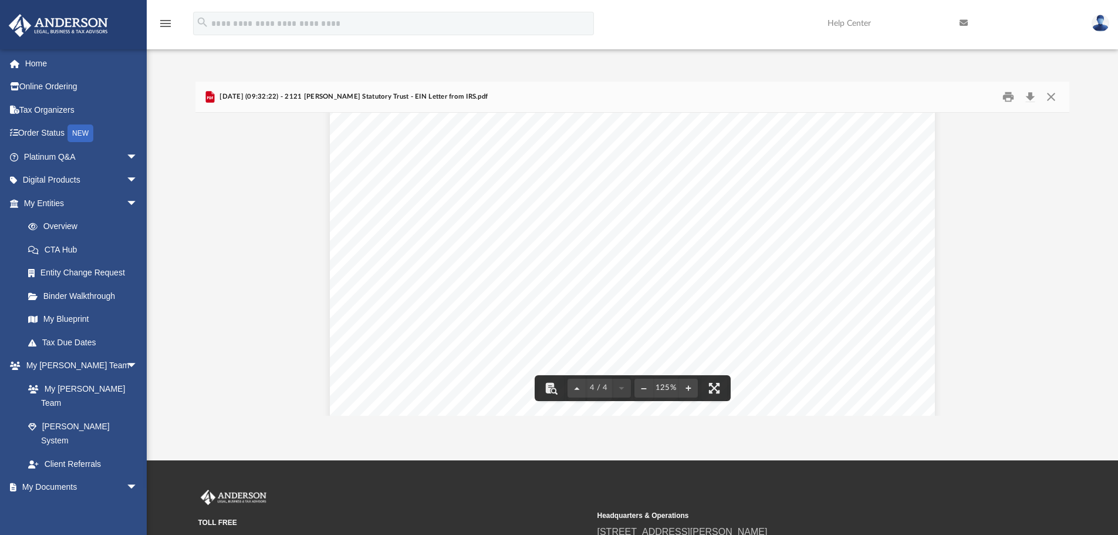
scroll to position [2818, 0]
click at [1050, 100] on button "Close" at bounding box center [1051, 97] width 21 height 18
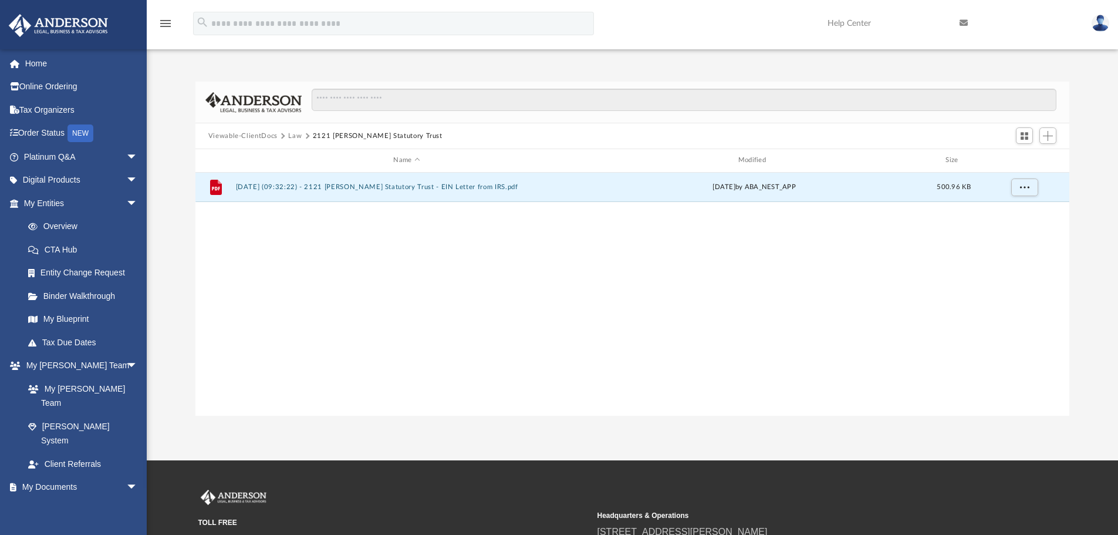
click at [299, 136] on button "Law" at bounding box center [295, 136] width 14 height 11
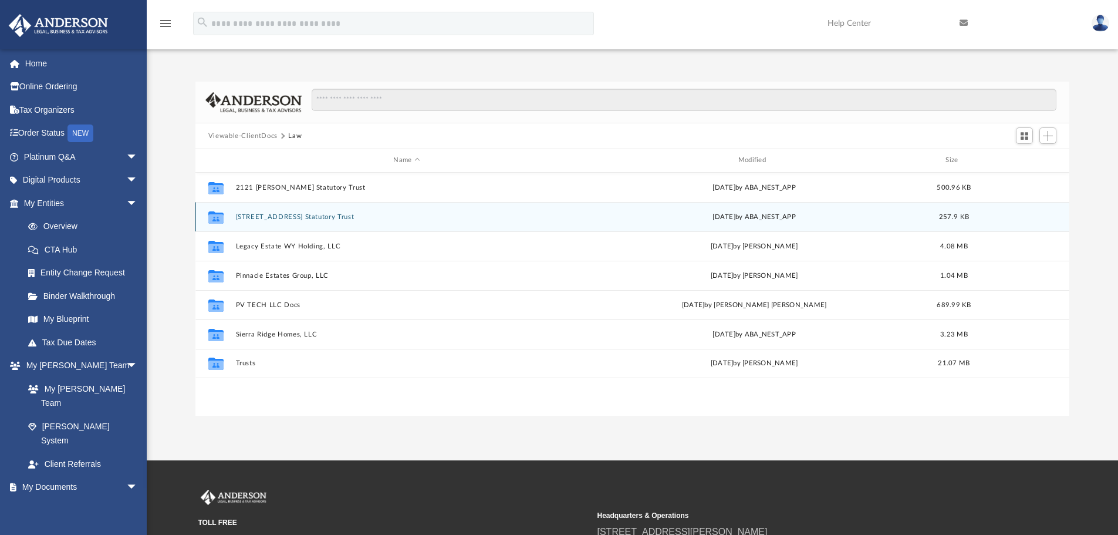
click at [309, 210] on div "Collaborated Folder 529 Micheletos Way Statutory Trust Tue Apr 15 2025 by ABA_N…" at bounding box center [632, 216] width 875 height 29
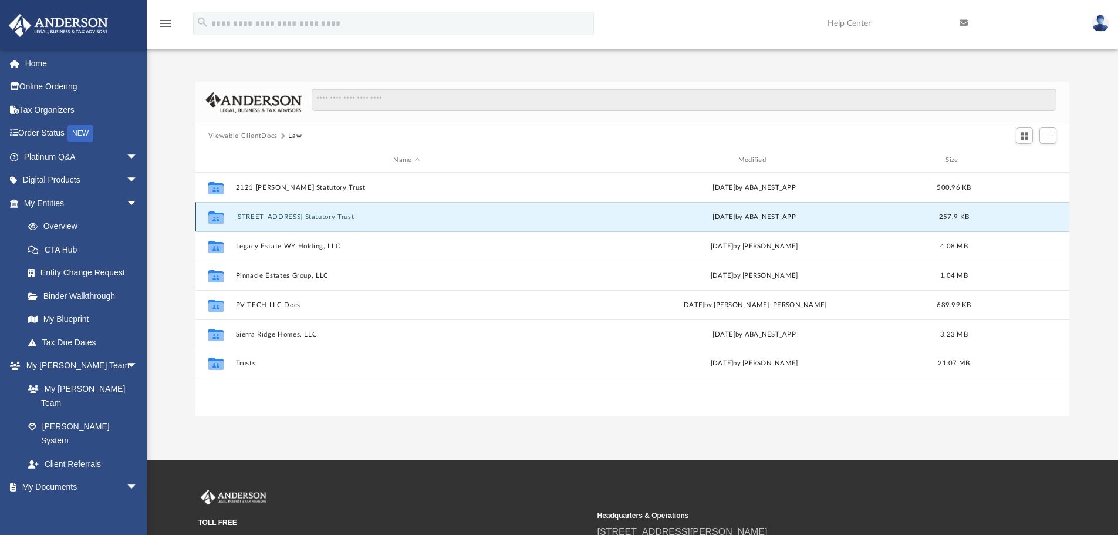
click at [309, 217] on button "529 Micheletos Way Statutory Trust" at bounding box center [406, 217] width 342 height 8
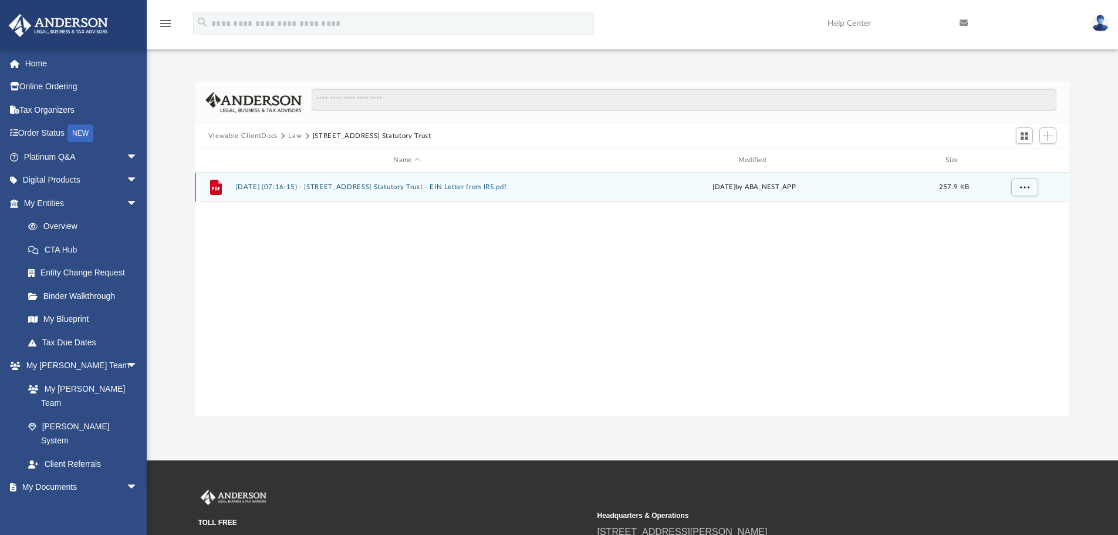
click at [342, 191] on div "File 2025.04.15 (07:16:15) - 529 Micheletos Way Statutory Trust - EIN Letter fr…" at bounding box center [632, 187] width 875 height 29
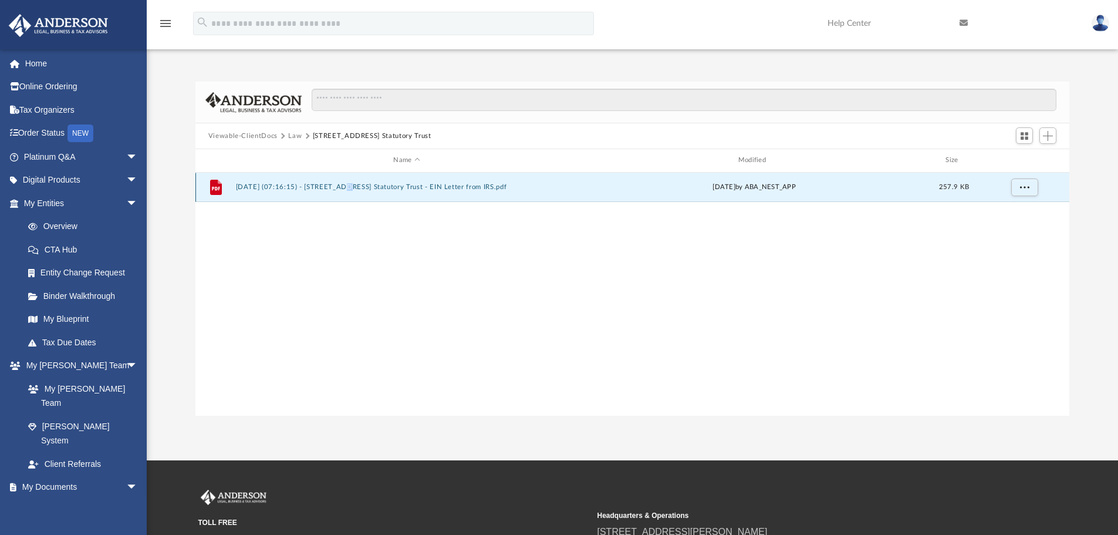
click at [342, 188] on button "2025.04.15 (07:16:15) - 529 Micheletos Way Statutory Trust - EIN Letter from IR…" at bounding box center [406, 187] width 342 height 8
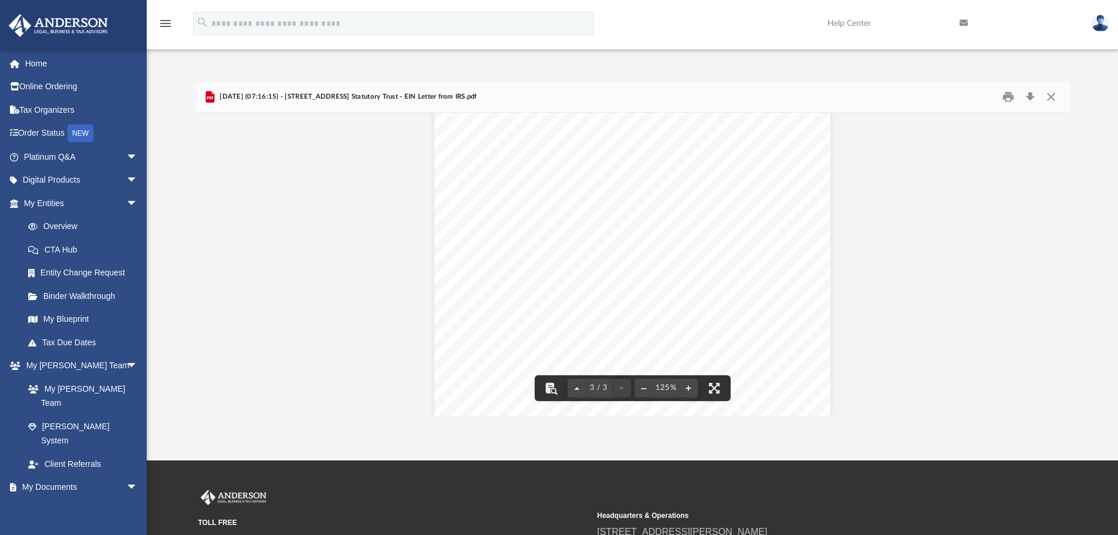
scroll to position [1307, 0]
click at [1052, 96] on button "Close" at bounding box center [1051, 97] width 21 height 18
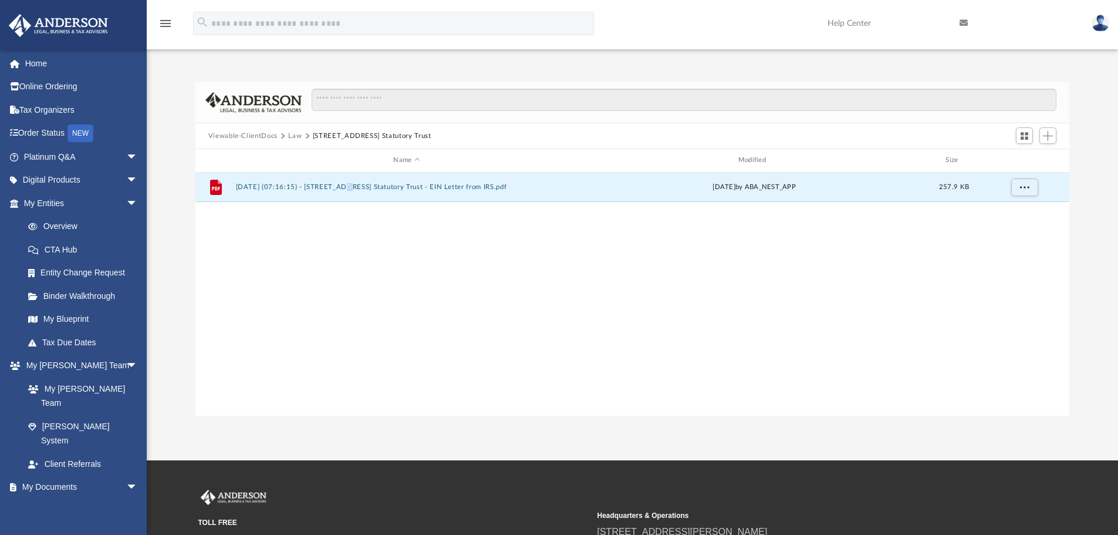
click at [290, 136] on button "Law" at bounding box center [295, 136] width 14 height 11
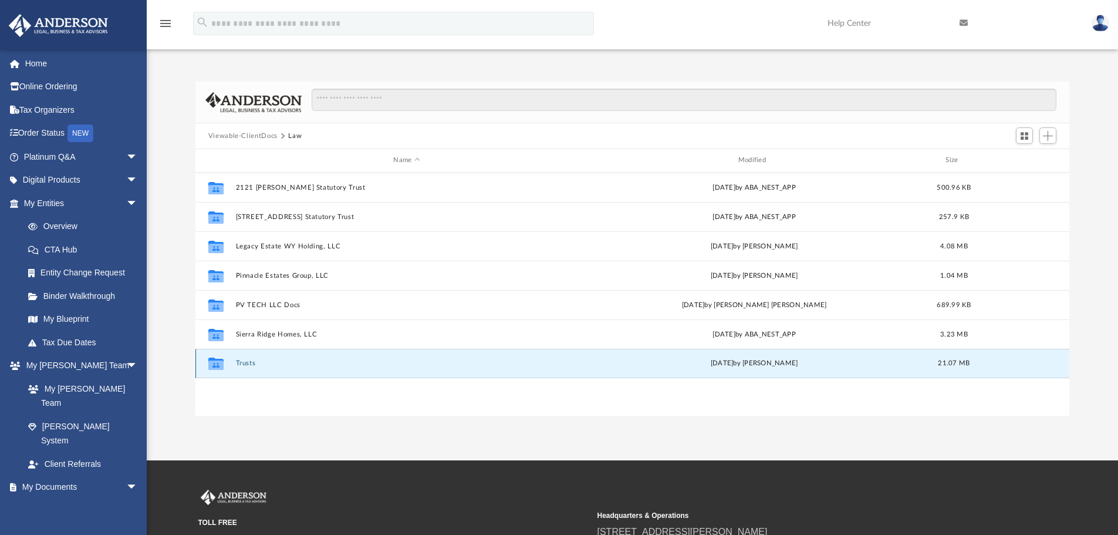
click at [245, 362] on button "Trusts" at bounding box center [406, 363] width 342 height 8
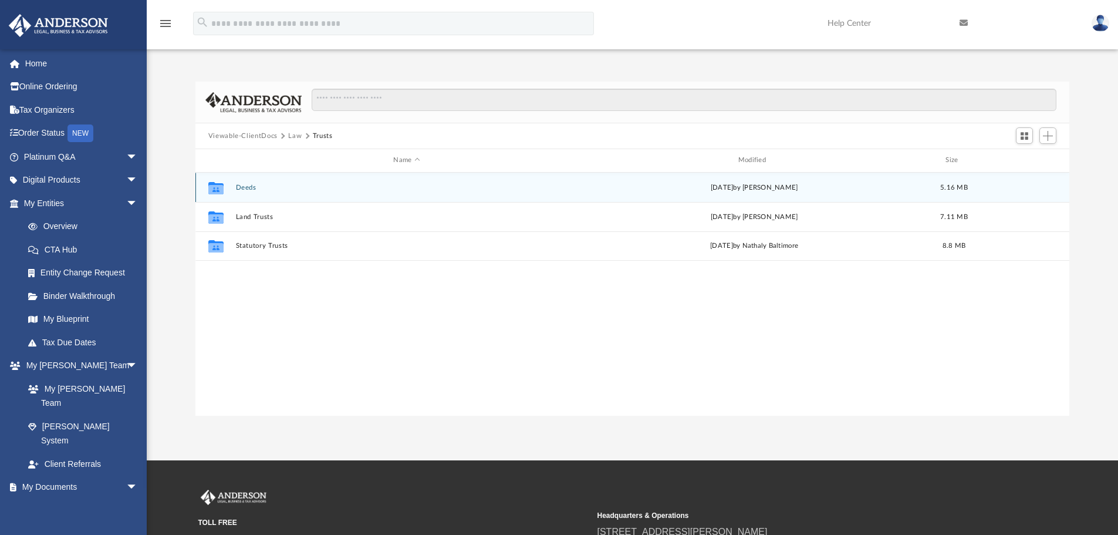
click at [249, 185] on button "Deeds" at bounding box center [406, 188] width 342 height 8
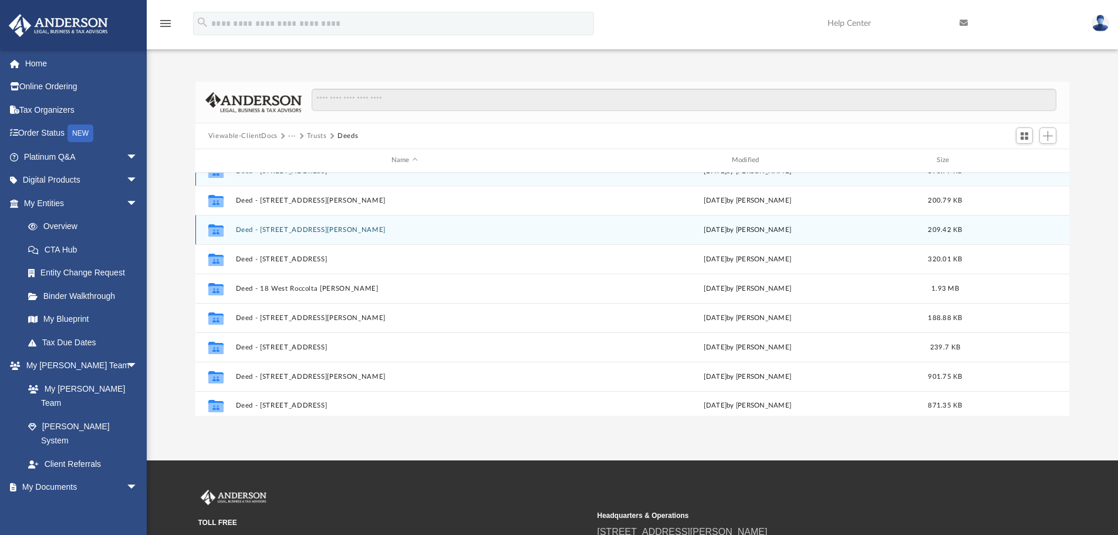
scroll to position [21, 0]
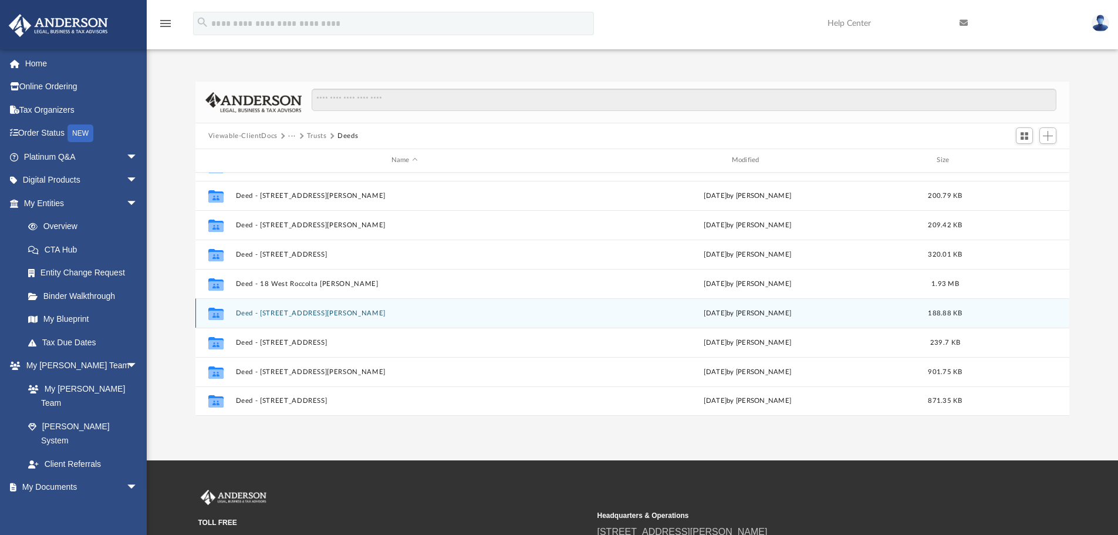
click at [289, 316] on button "Deed - 2121 Noelle Court" at bounding box center [404, 313] width 338 height 8
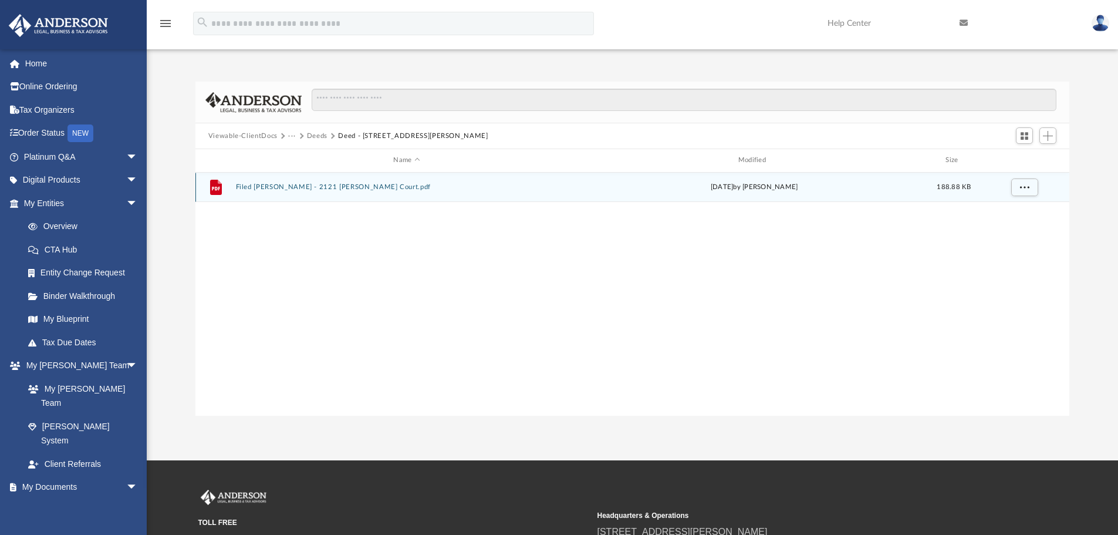
scroll to position [0, 0]
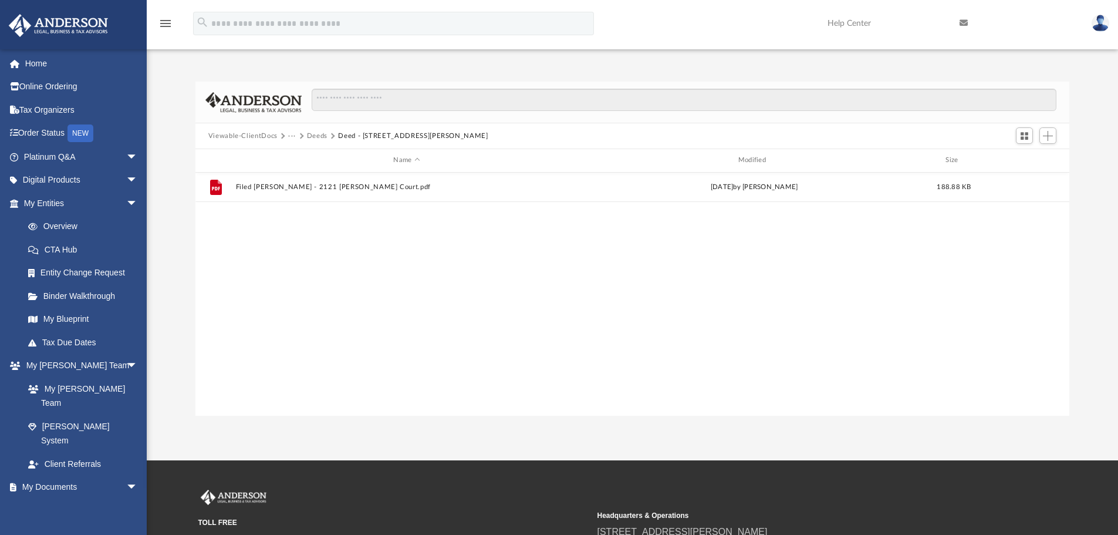
click at [320, 136] on button "Deeds" at bounding box center [317, 136] width 21 height 11
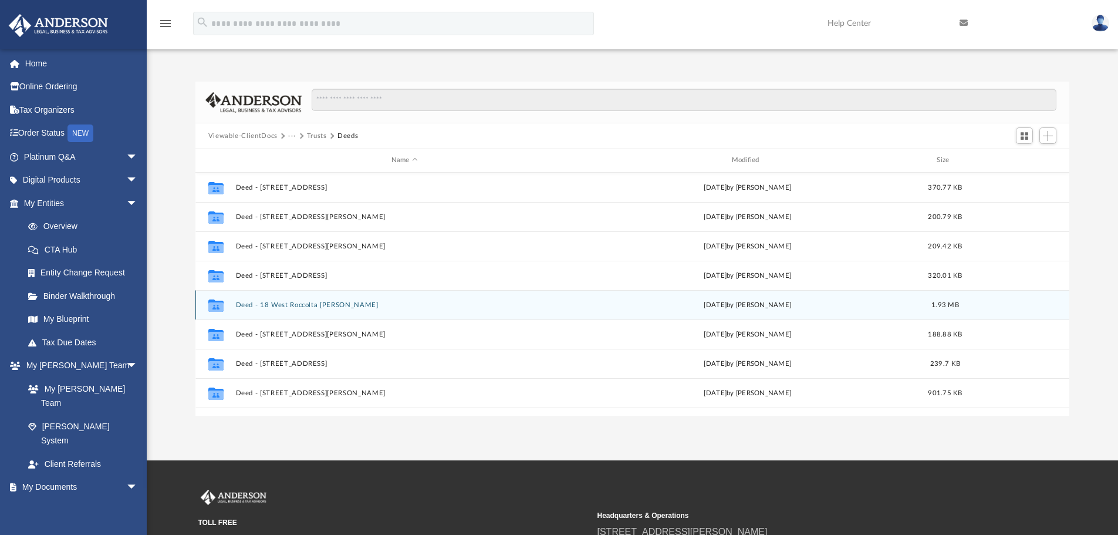
click at [325, 304] on button "Deed - 18 West Roccolta Glen" at bounding box center [404, 305] width 338 height 8
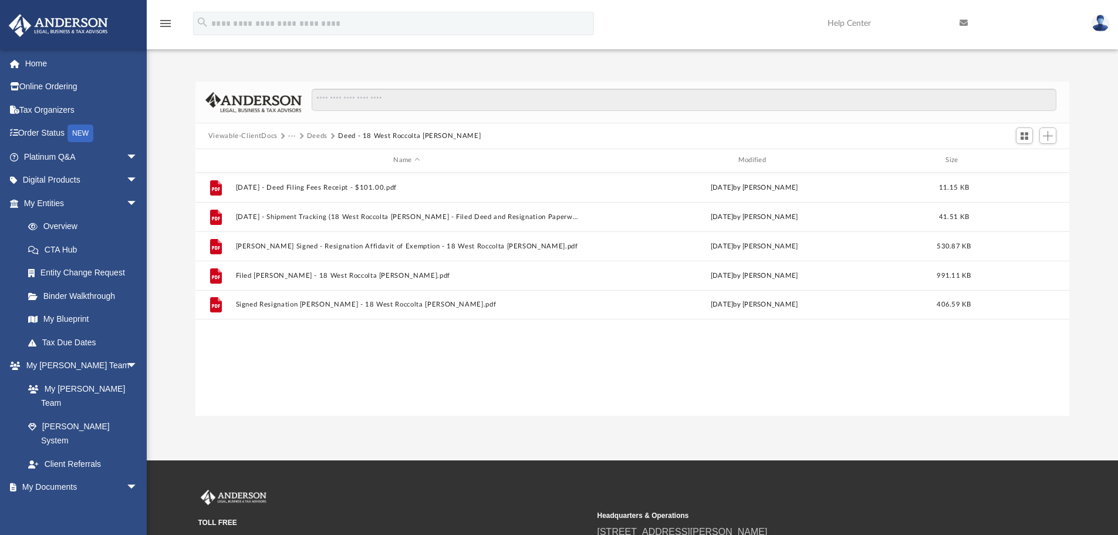
click at [321, 137] on button "Deeds" at bounding box center [317, 136] width 21 height 11
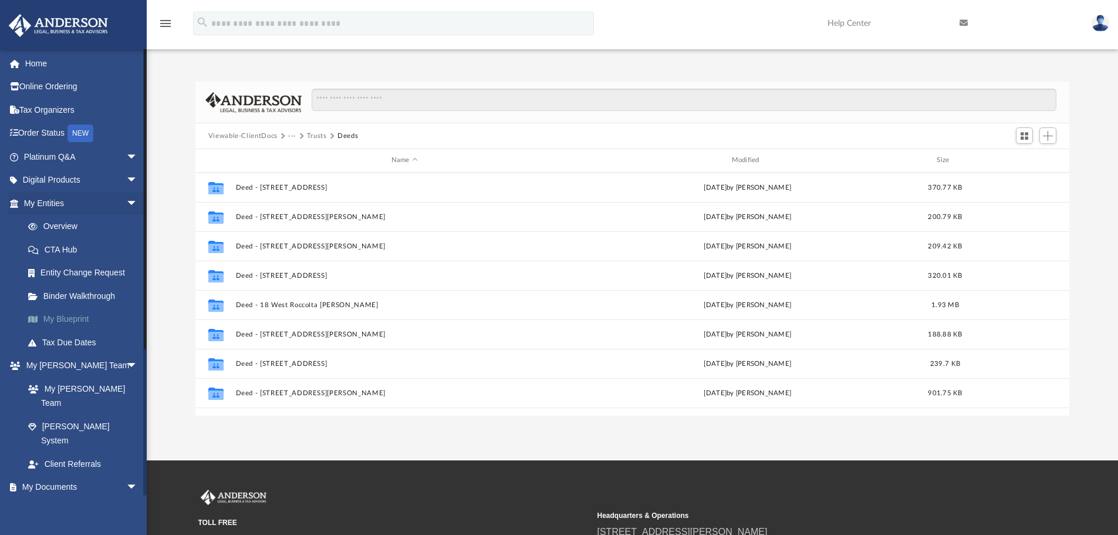
click at [72, 316] on link "My Blueprint" at bounding box center [85, 319] width 139 height 23
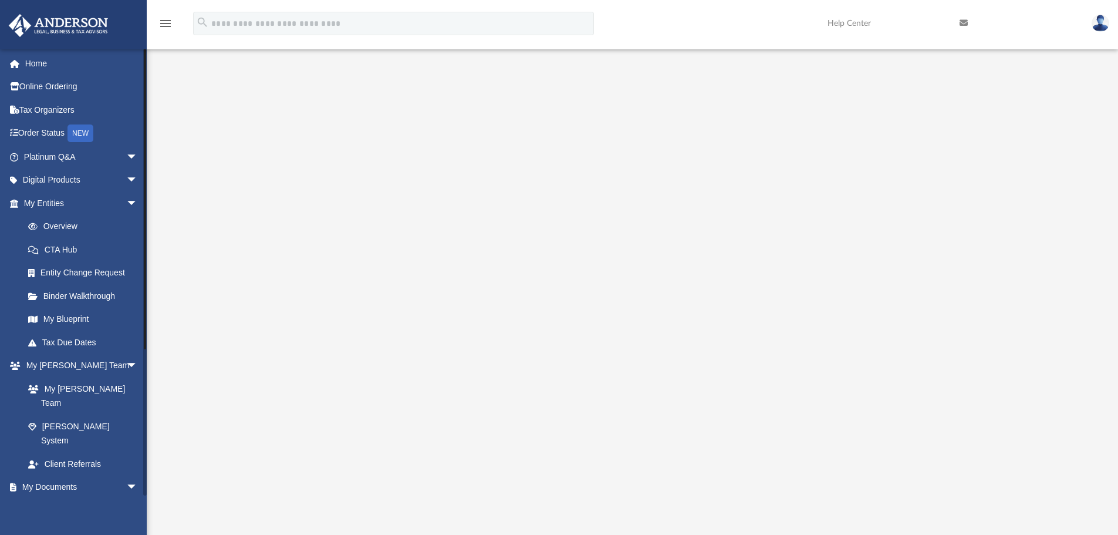
click at [71, 498] on link "Box" at bounding box center [85, 509] width 139 height 23
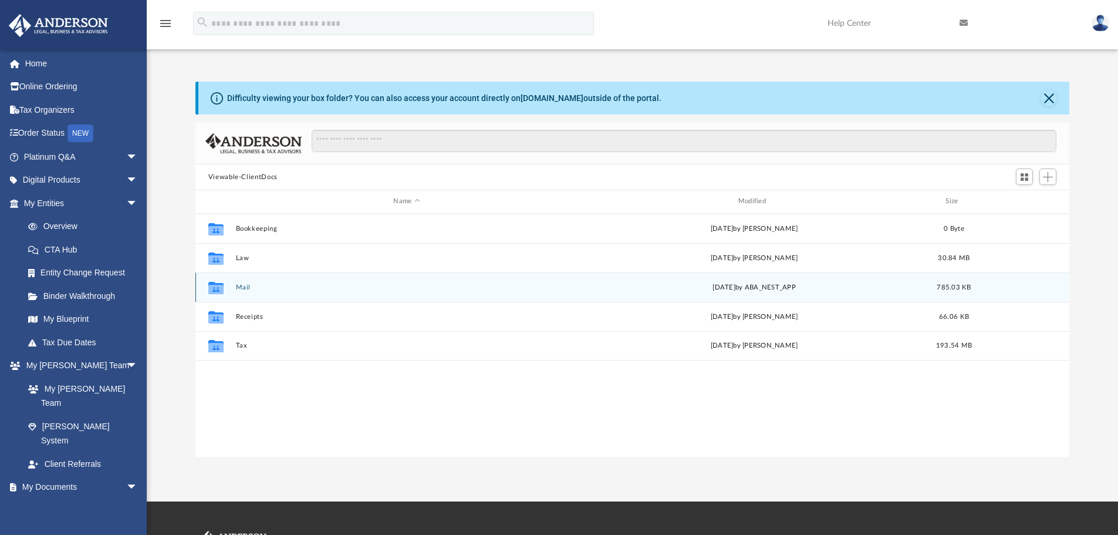
scroll to position [258, 865]
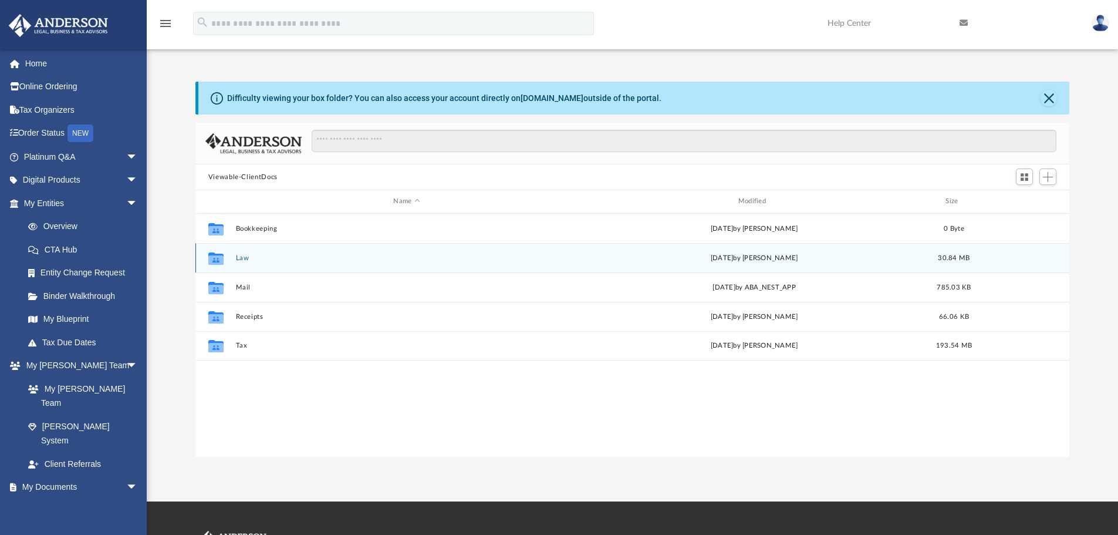
click at [248, 261] on button "Law" at bounding box center [406, 258] width 342 height 8
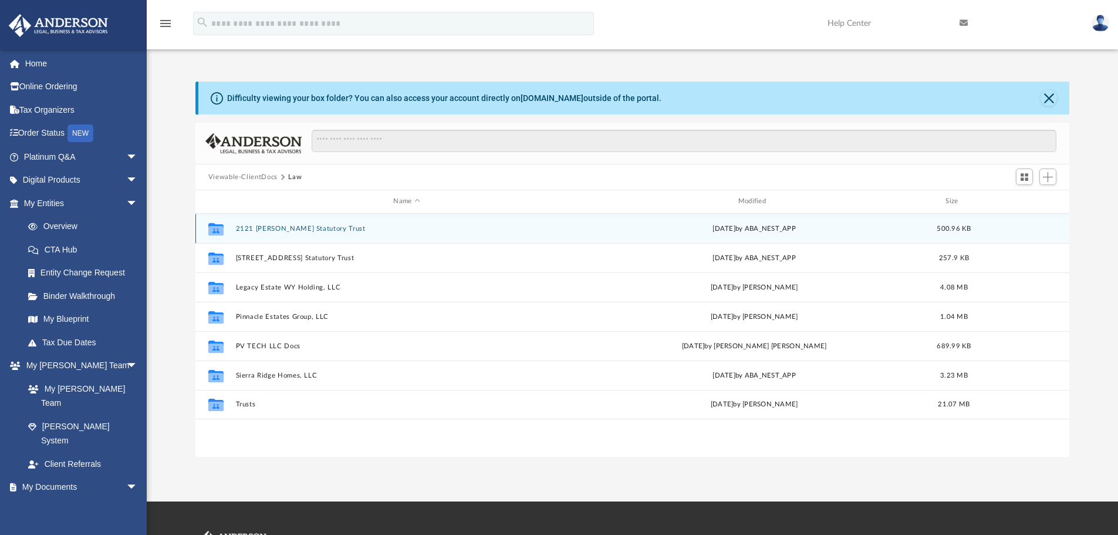
click at [277, 230] on button "2121 Noelle Ct Statutory Trust" at bounding box center [406, 229] width 342 height 8
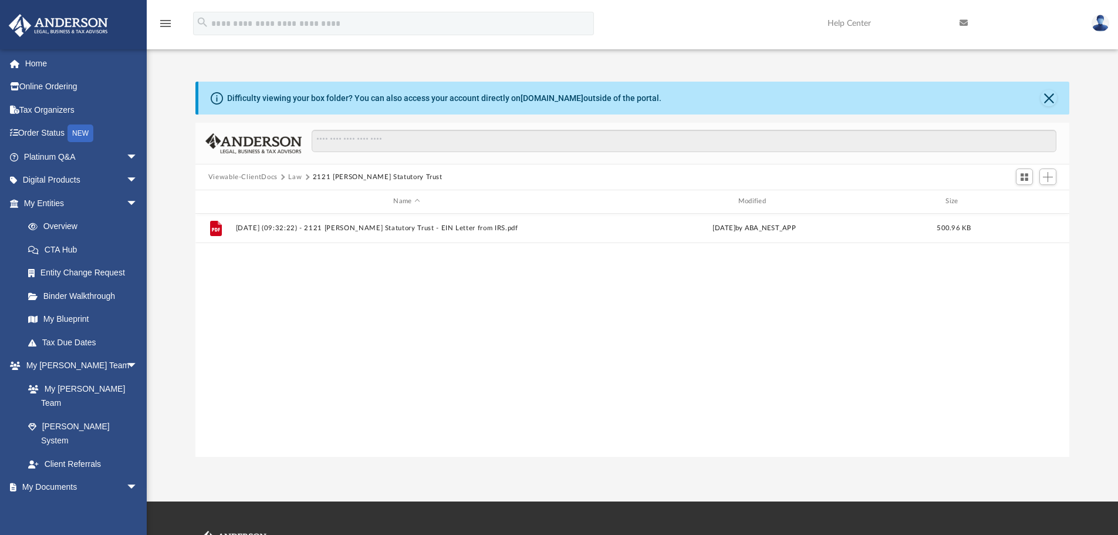
click at [296, 175] on button "Law" at bounding box center [295, 177] width 14 height 11
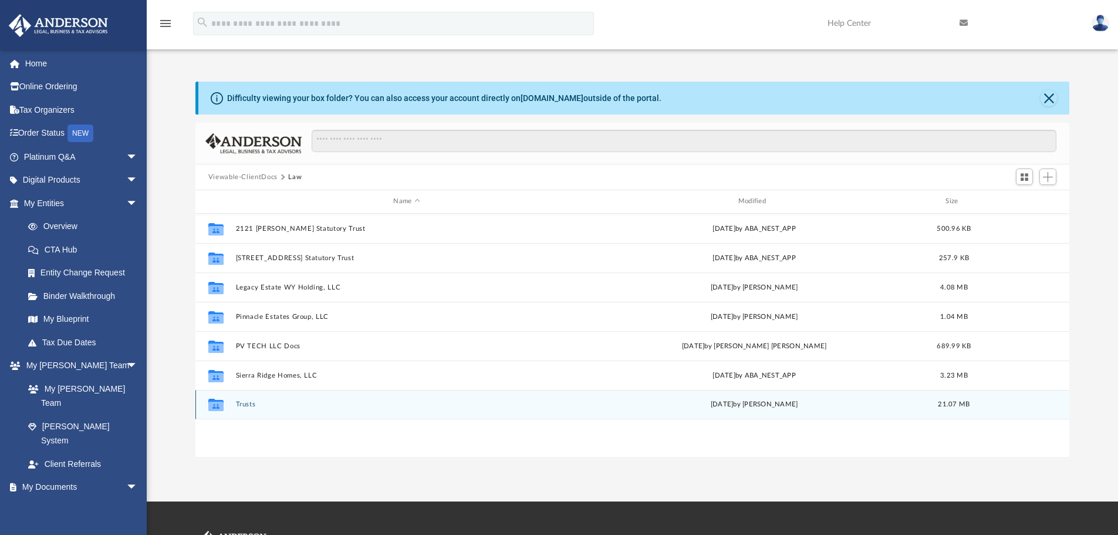
click at [242, 406] on button "Trusts" at bounding box center [406, 404] width 342 height 8
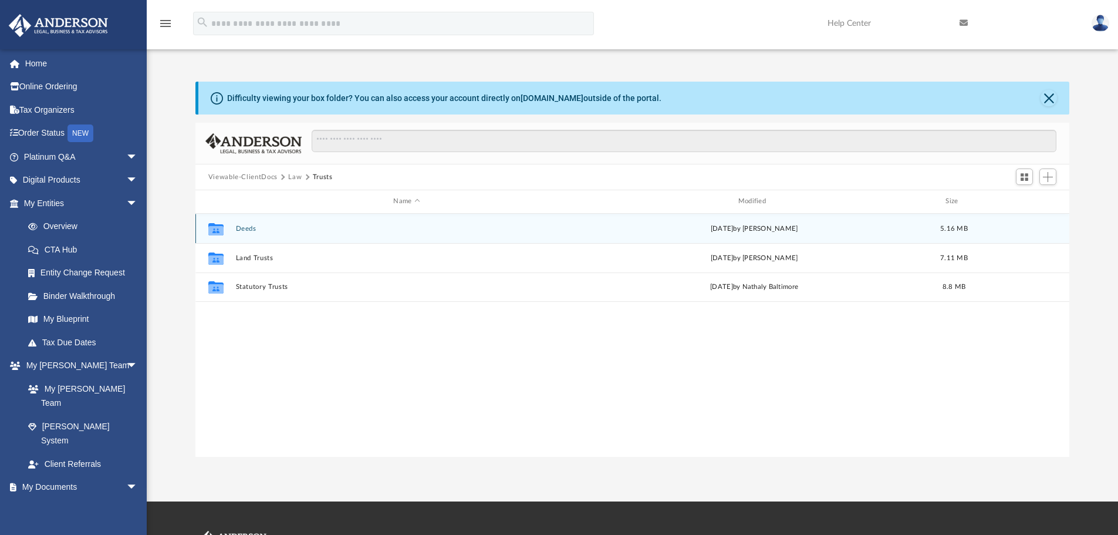
click at [242, 232] on button "Deeds" at bounding box center [406, 229] width 342 height 8
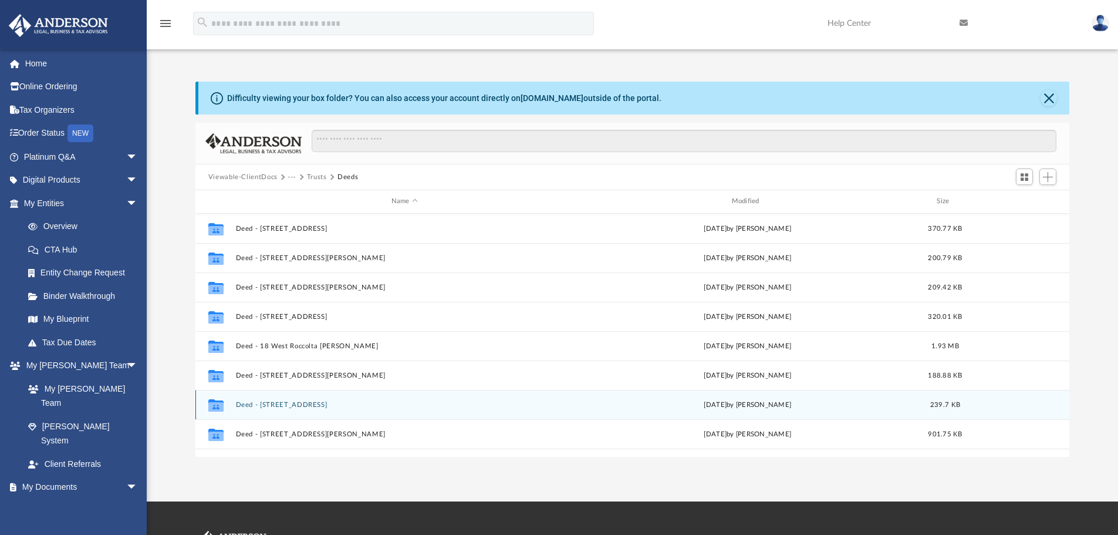
click at [283, 409] on button "Deed - 529 Micheletos Way" at bounding box center [404, 405] width 338 height 8
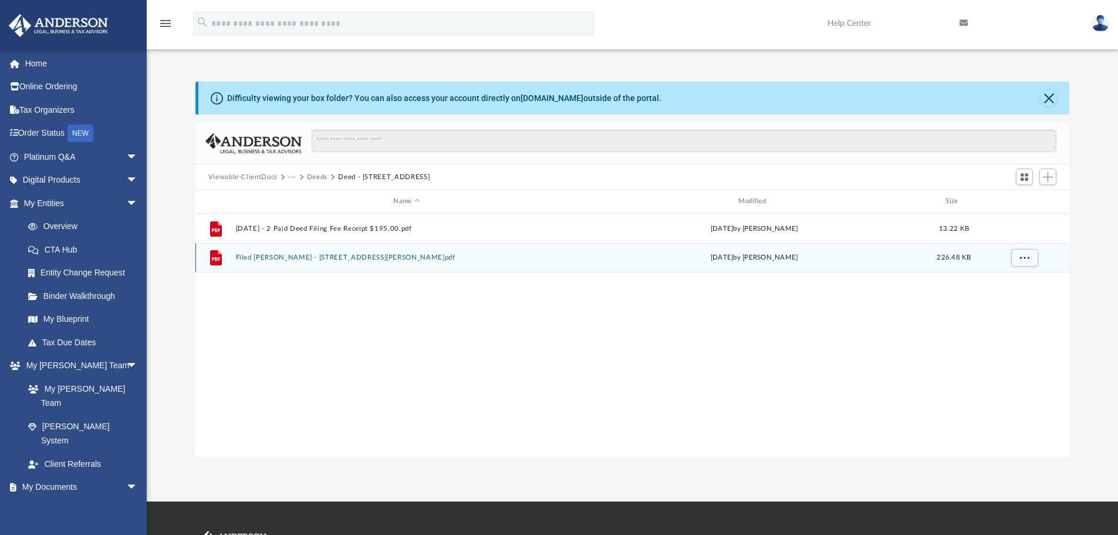
click at [308, 261] on button "Filed Grant Deed - 529 Micheletos Way.pdf" at bounding box center [406, 258] width 342 height 8
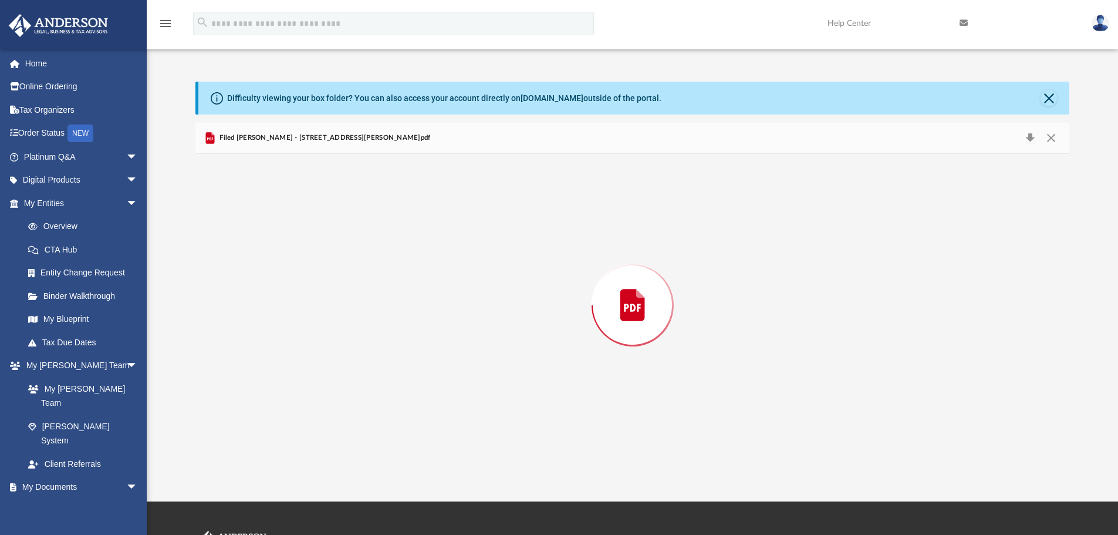
click at [308, 261] on div "Preview" at bounding box center [632, 305] width 875 height 303
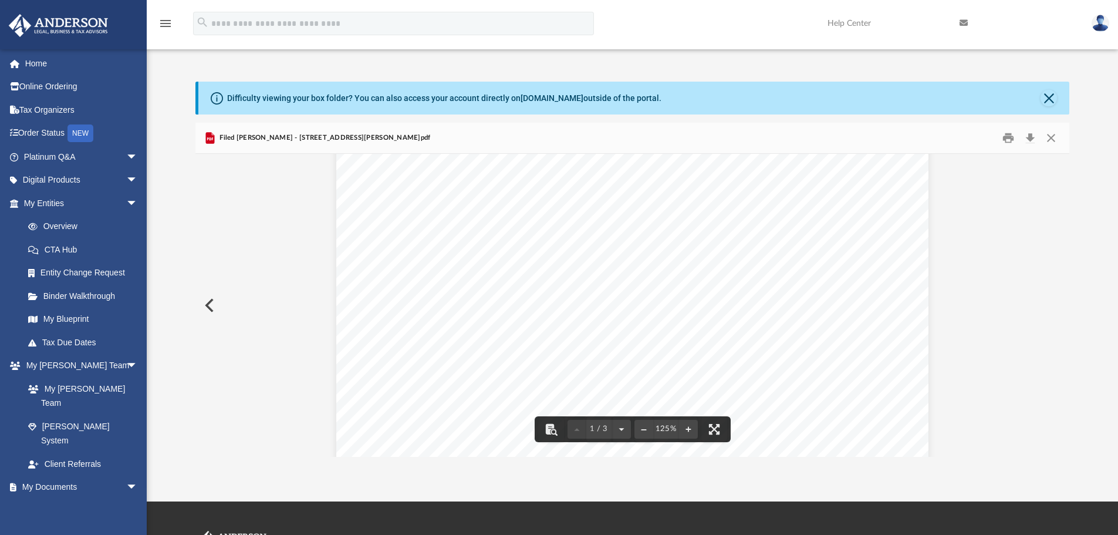
scroll to position [0, 0]
click at [1056, 140] on button "Close" at bounding box center [1051, 138] width 21 height 18
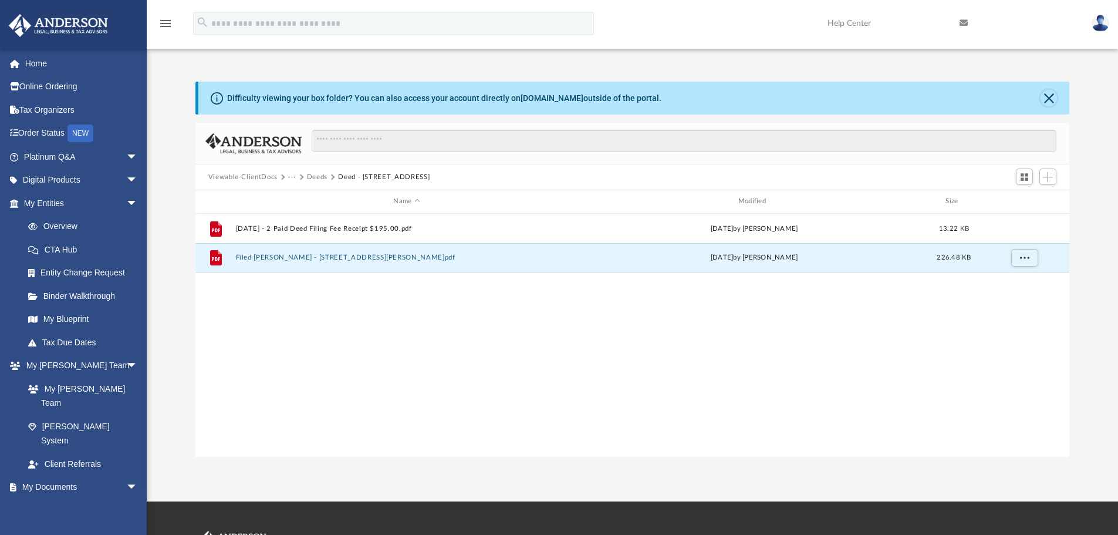
click at [1051, 100] on button "Close" at bounding box center [1049, 98] width 16 height 16
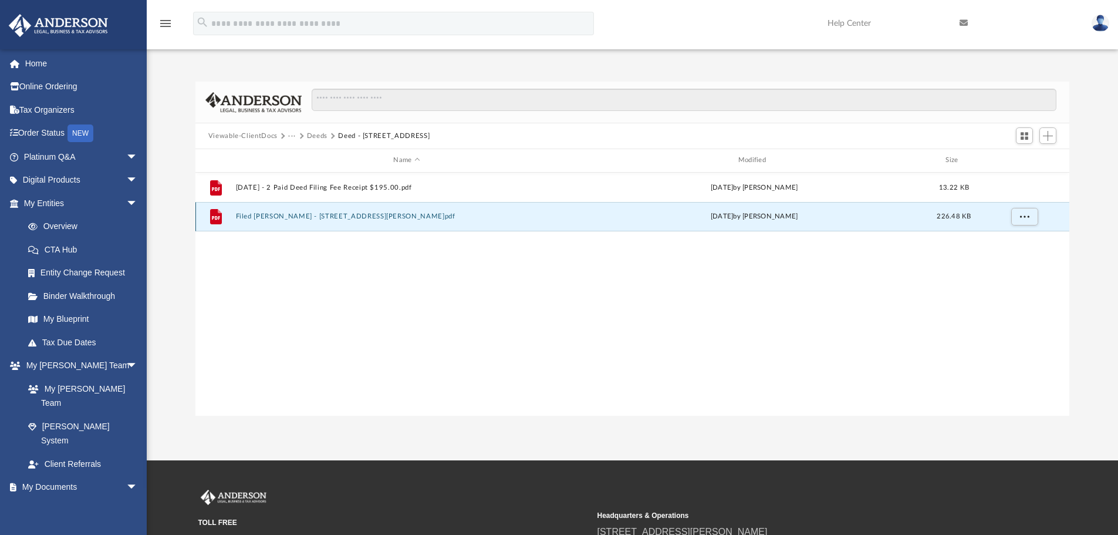
click at [260, 214] on button "Filed Grant Deed - 529 Micheletos Way.pdf" at bounding box center [406, 216] width 342 height 8
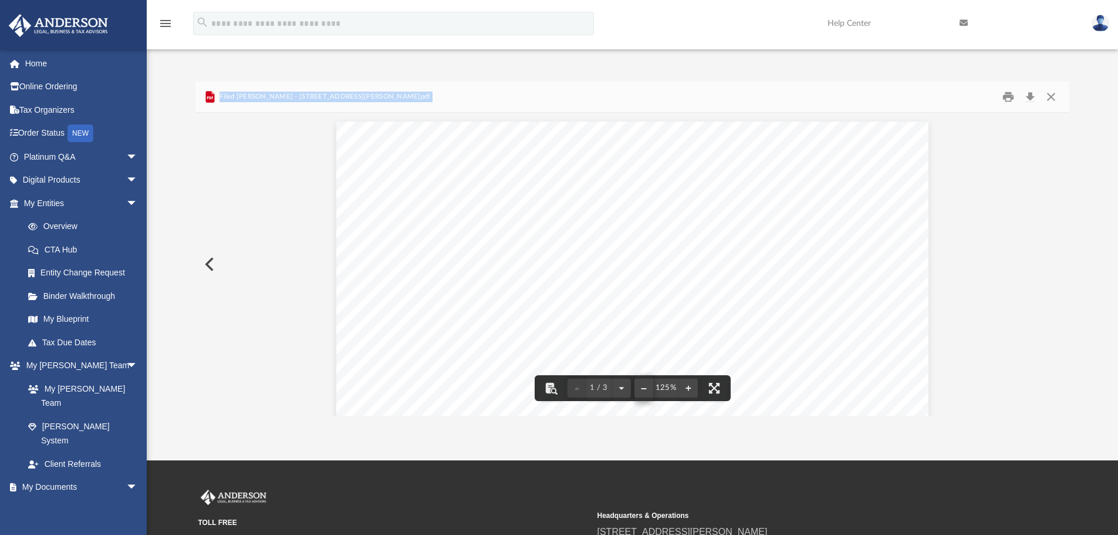
click at [643, 392] on button "File preview" at bounding box center [644, 388] width 19 height 26
click at [50, 498] on link "Box" at bounding box center [85, 509] width 139 height 23
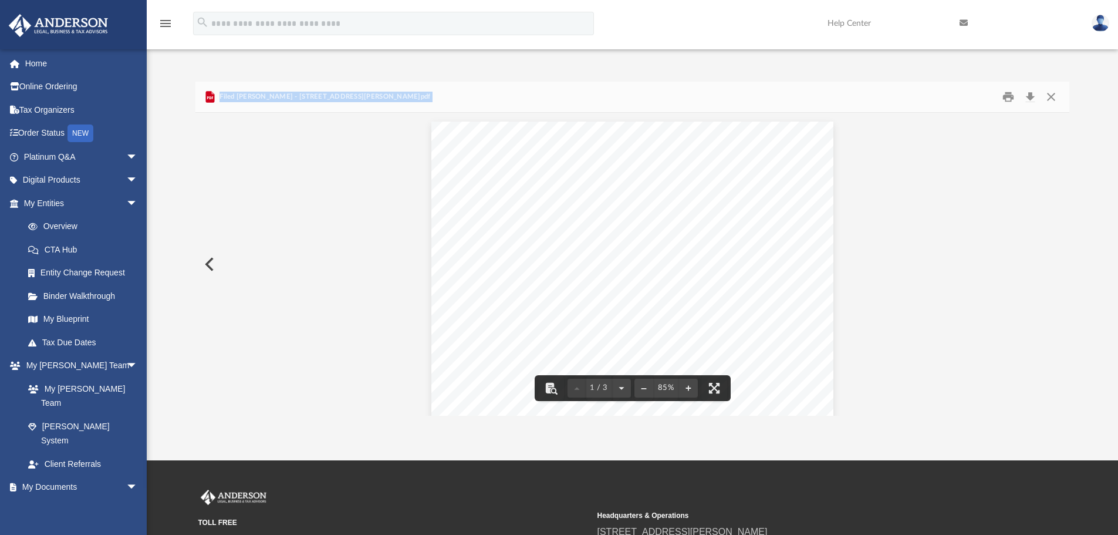
click at [587, 261] on div "Page 1" at bounding box center [632, 146] width 403 height 519
click at [213, 261] on button "Preview" at bounding box center [208, 264] width 26 height 33
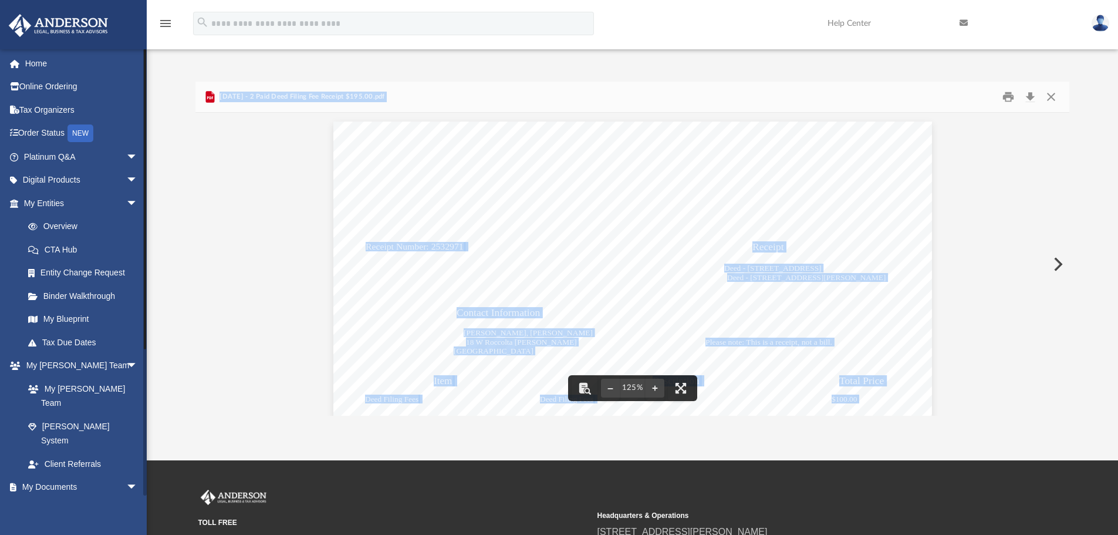
click at [57, 498] on link "Box" at bounding box center [85, 509] width 139 height 23
click at [41, 507] on span at bounding box center [39, 511] width 8 height 8
click at [61, 319] on link "My Blueprint" at bounding box center [85, 319] width 139 height 23
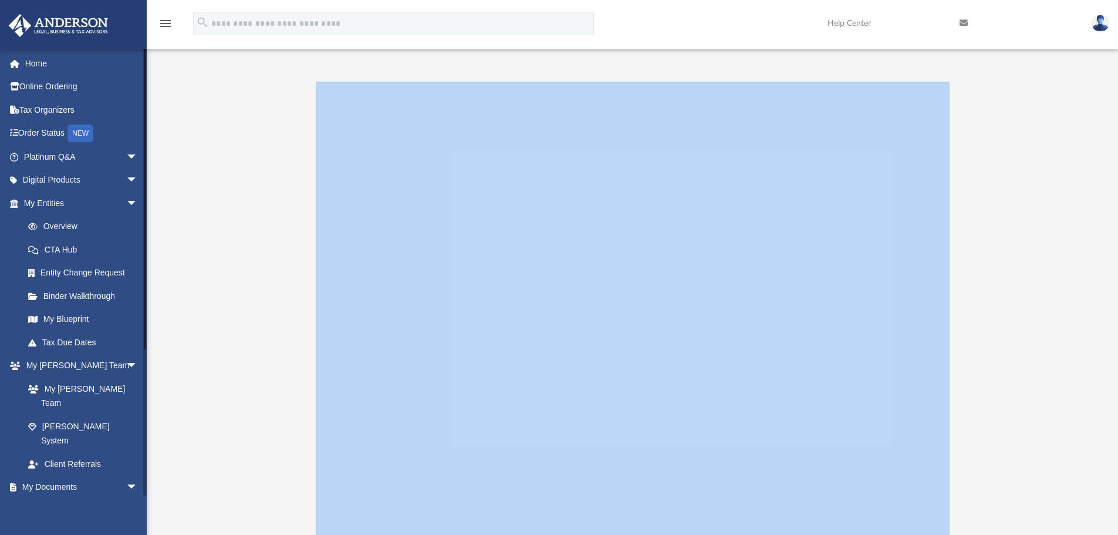
click at [58, 498] on link "Box" at bounding box center [85, 509] width 139 height 23
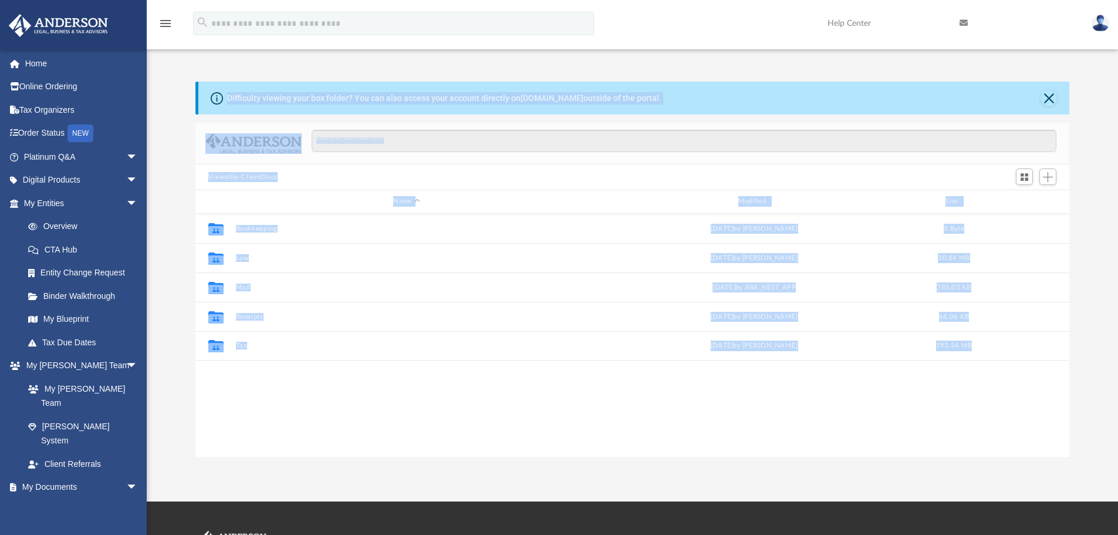
scroll to position [258, 865]
click at [593, 127] on div at bounding box center [632, 144] width 875 height 42
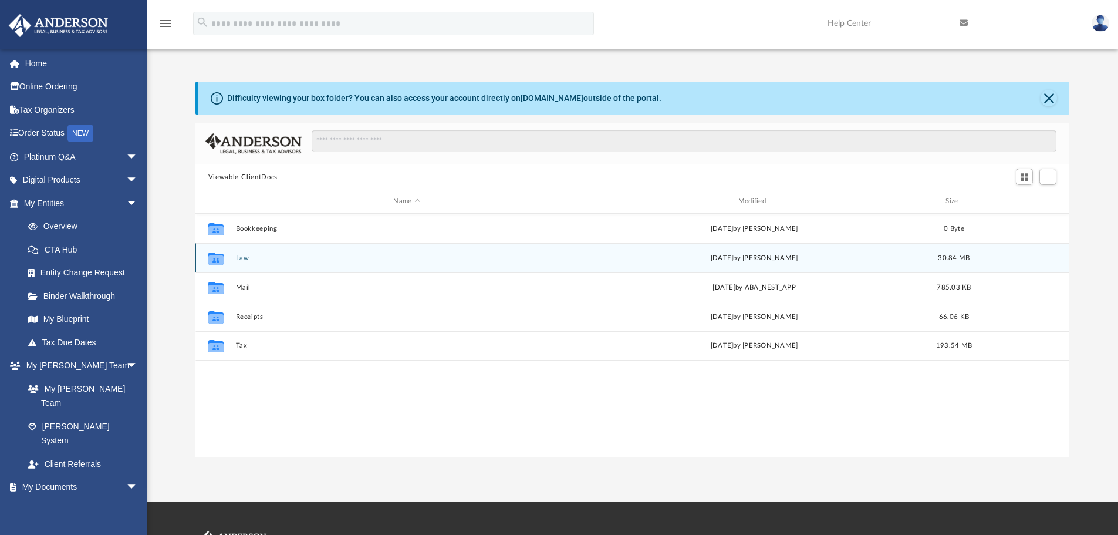
click at [246, 261] on button "Law" at bounding box center [406, 258] width 342 height 8
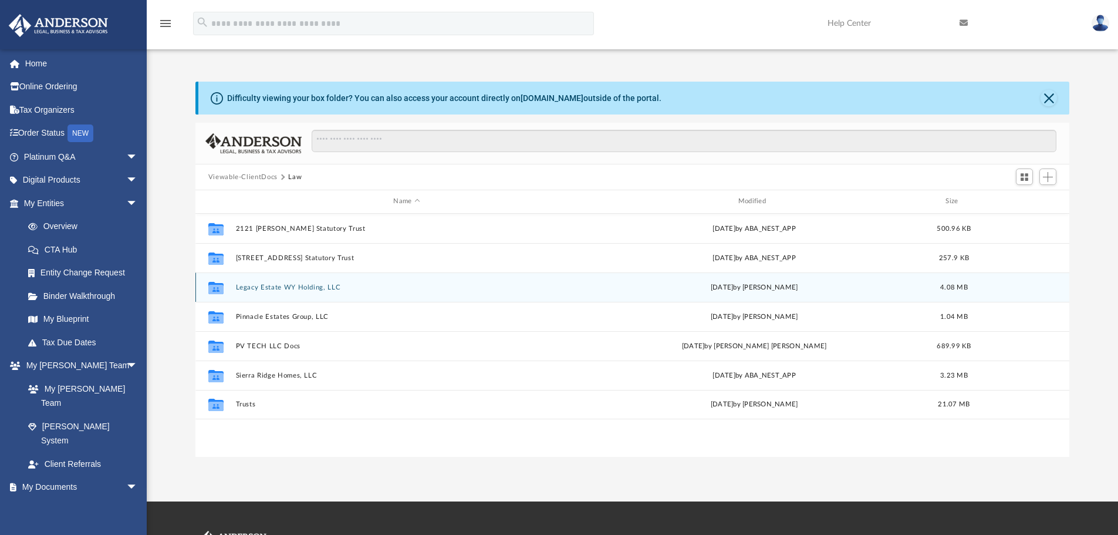
click at [279, 286] on button "Legacy Estate WY Holding, LLC" at bounding box center [406, 288] width 342 height 8
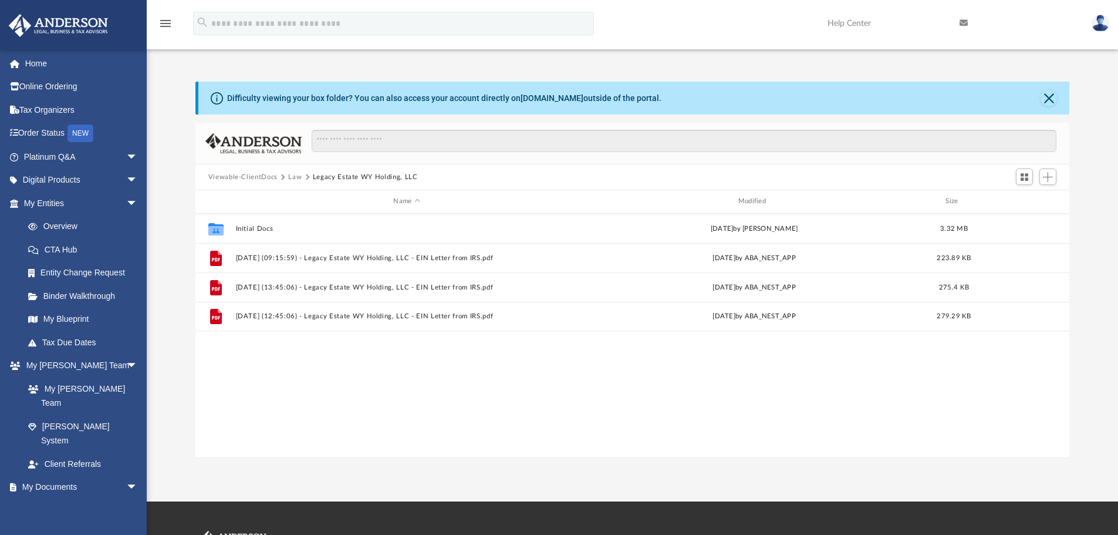
click at [406, 383] on div "Collaborated Folder Initial Docs Wed Apr 16 2025 by Caleb Nichols 3.32 MB File …" at bounding box center [632, 335] width 875 height 243
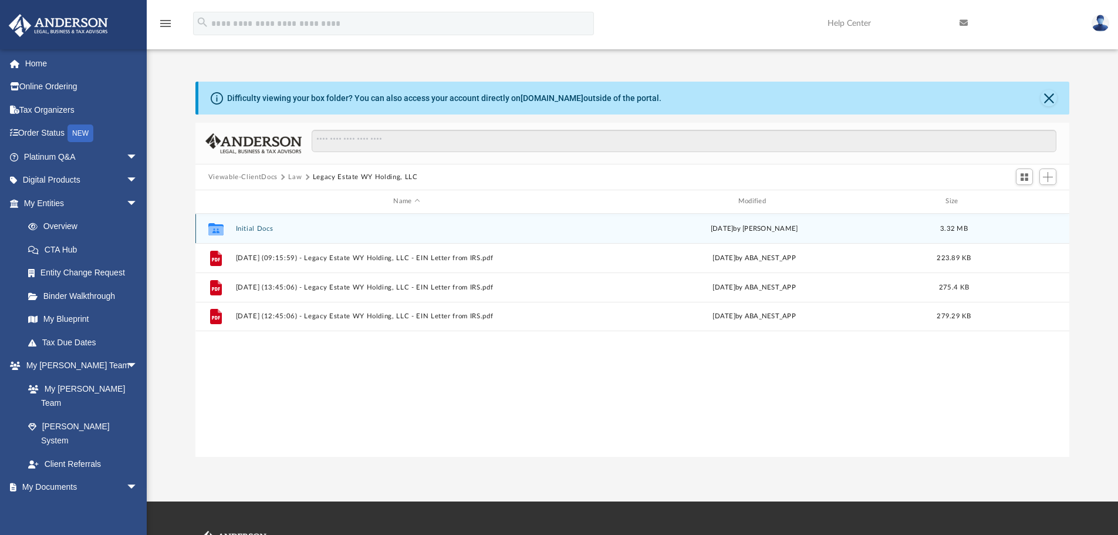
click at [243, 229] on button "Initial Docs" at bounding box center [406, 229] width 342 height 8
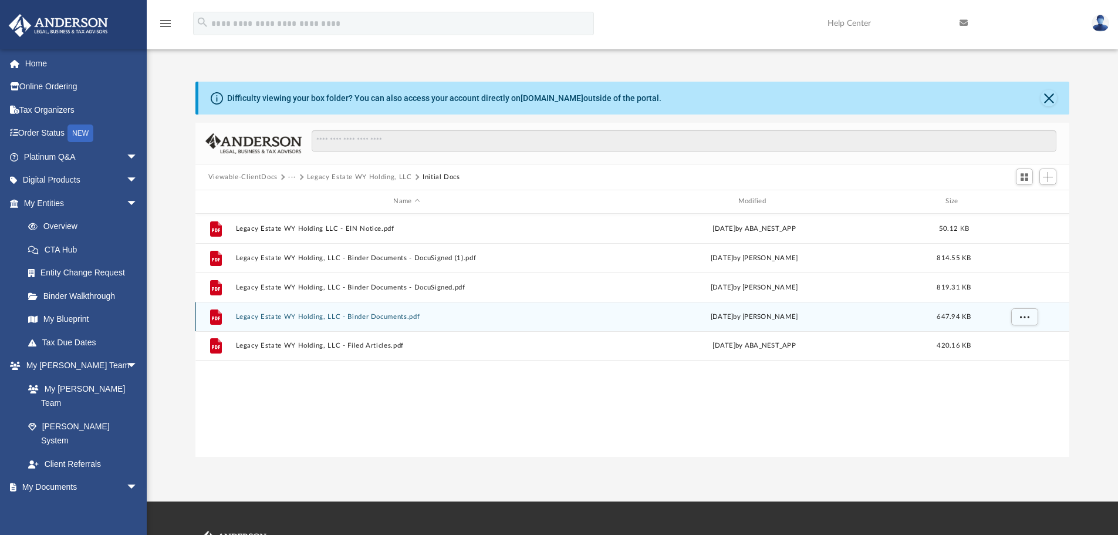
click at [376, 321] on button "Legacy Estate WY Holding, LLC - Binder Documents.pdf" at bounding box center [406, 317] width 342 height 8
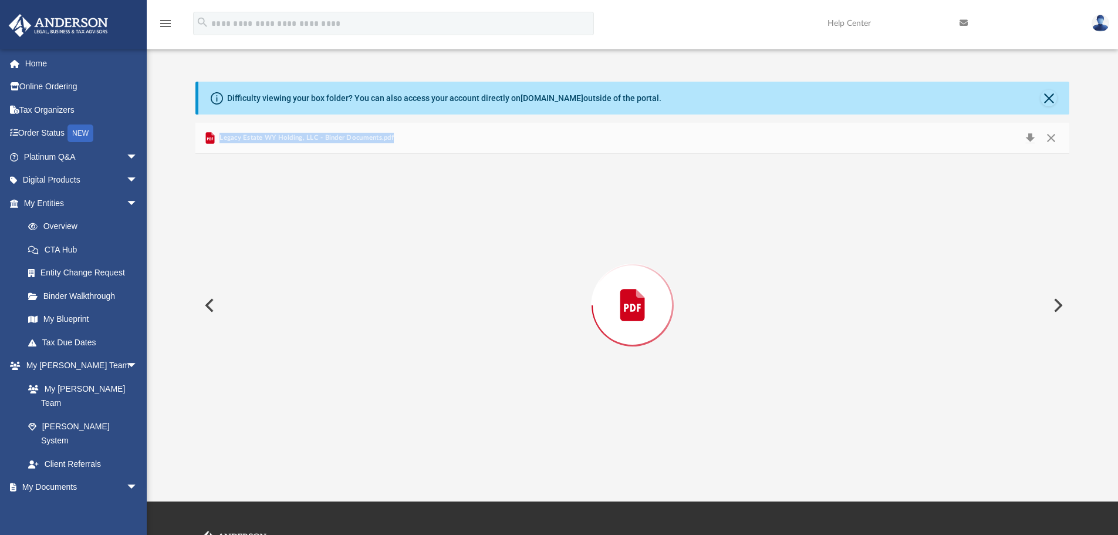
click at [376, 321] on div "Preview" at bounding box center [632, 305] width 875 height 303
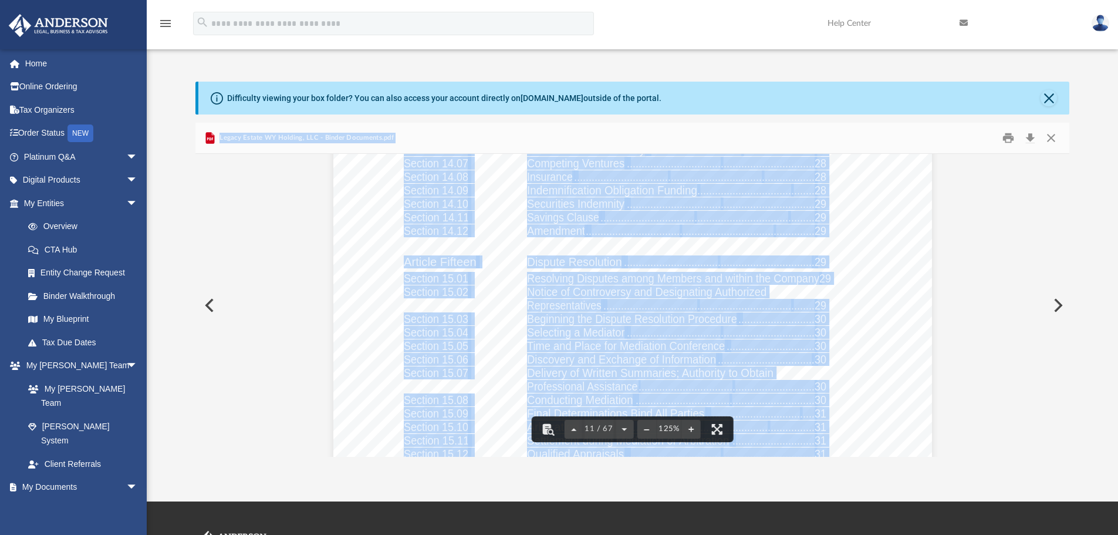
scroll to position [8494, 0]
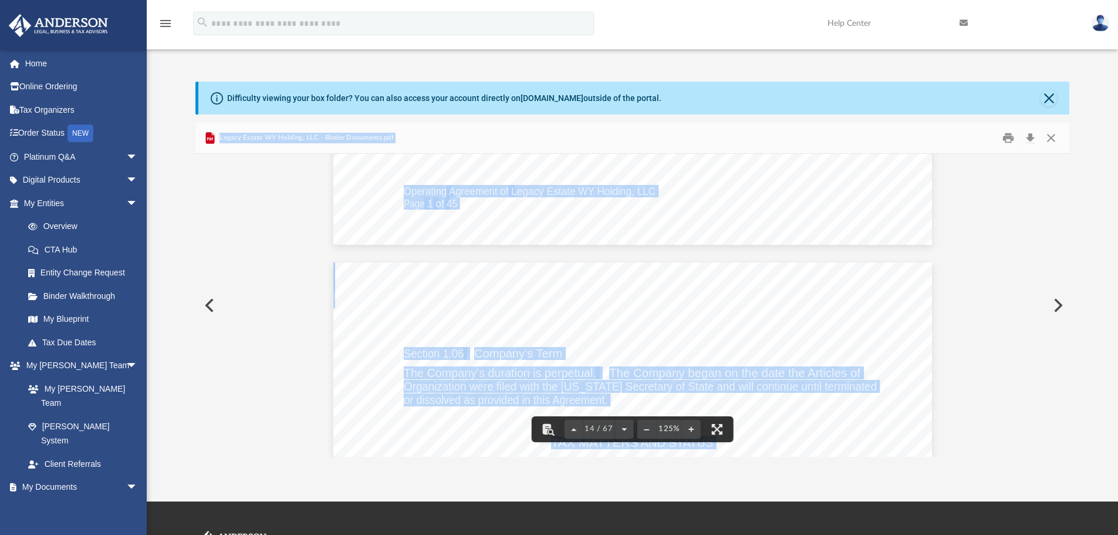
scroll to position [10490, 0]
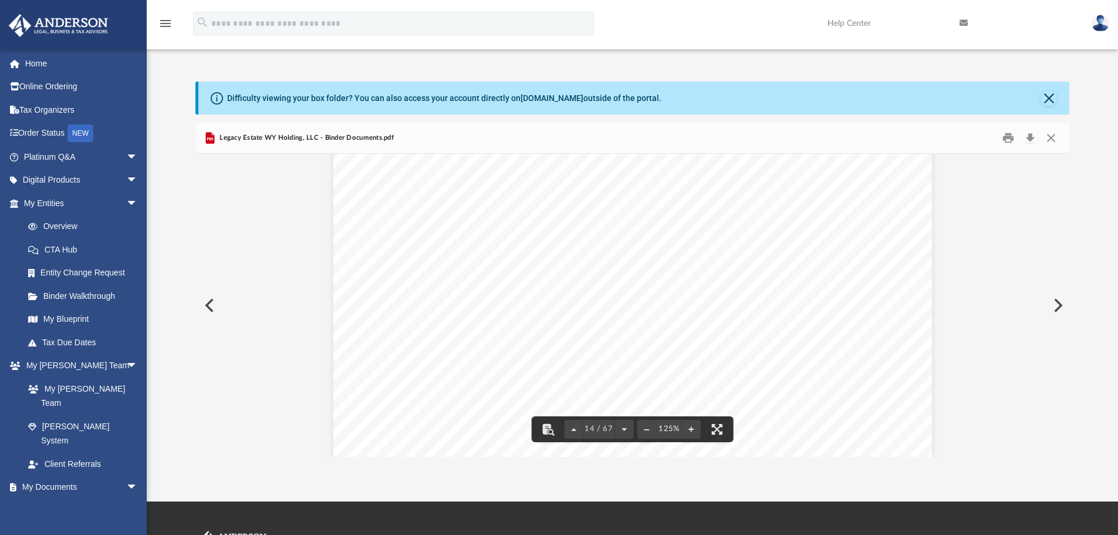
click at [824, 84] on div "Difficulty viewing your box folder? You can also access your account directly o…" at bounding box center [634, 98] width 872 height 33
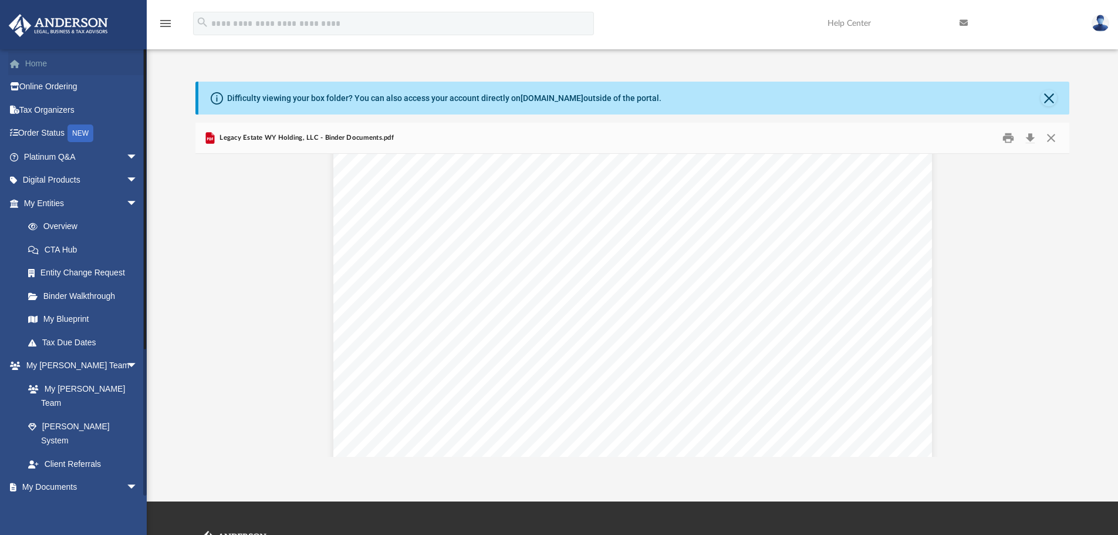
click at [92, 56] on link "Home" at bounding box center [81, 63] width 147 height 23
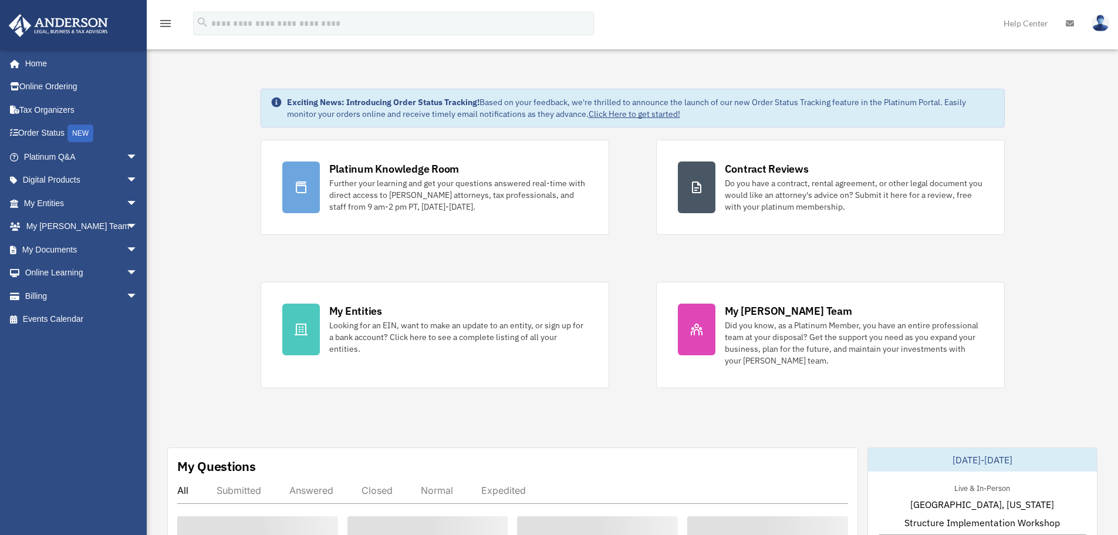
click at [1104, 26] on img at bounding box center [1101, 23] width 18 height 17
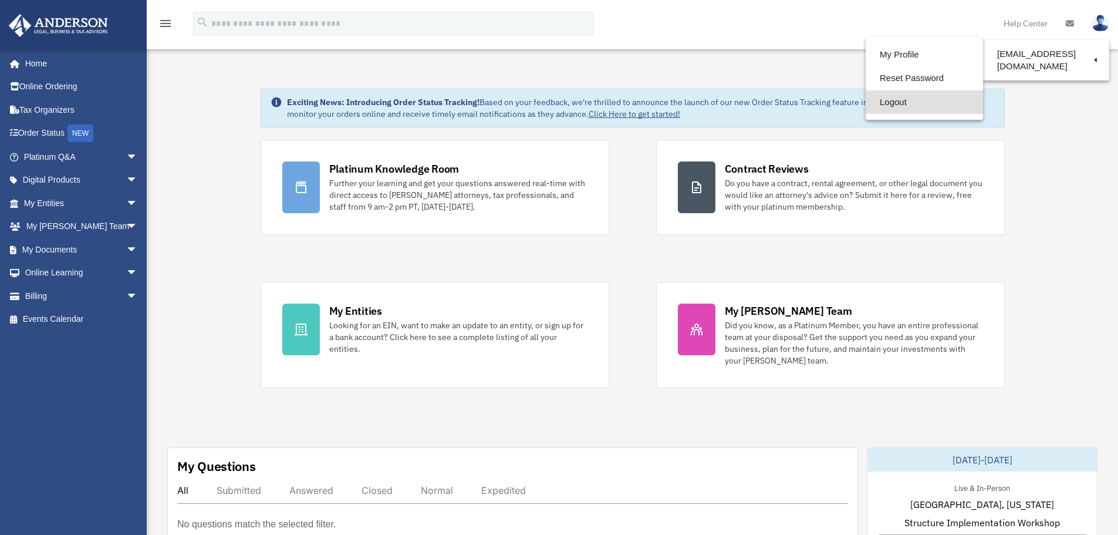
click at [886, 101] on link "Logout" at bounding box center [924, 102] width 117 height 24
